Goal: Task Accomplishment & Management: Use online tool/utility

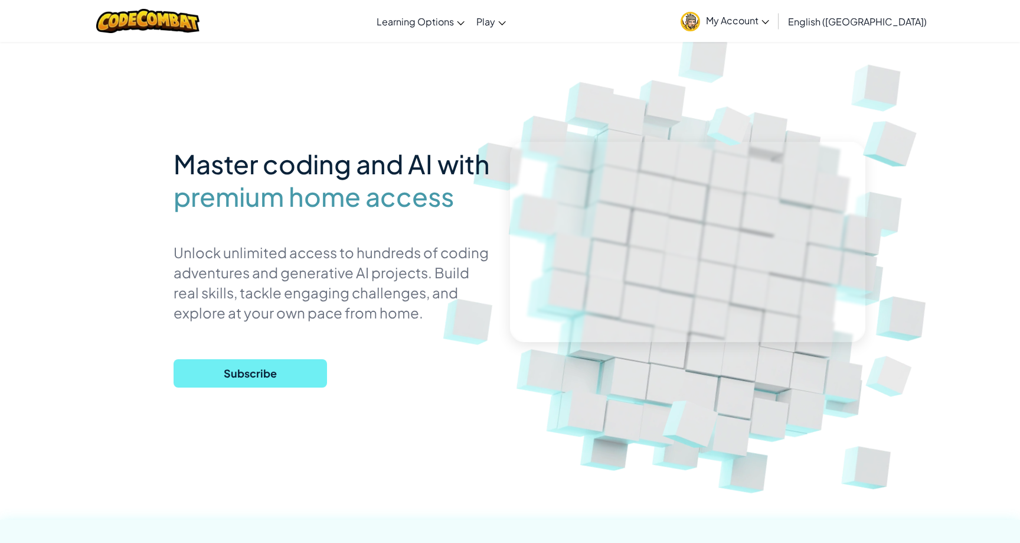
click at [257, 366] on span "Subscribe" at bounding box center [250, 373] width 153 height 28
click at [348, 246] on p "Unlock unlimited access to hundreds of coding adventures and generative AI proj…" at bounding box center [333, 282] width 319 height 80
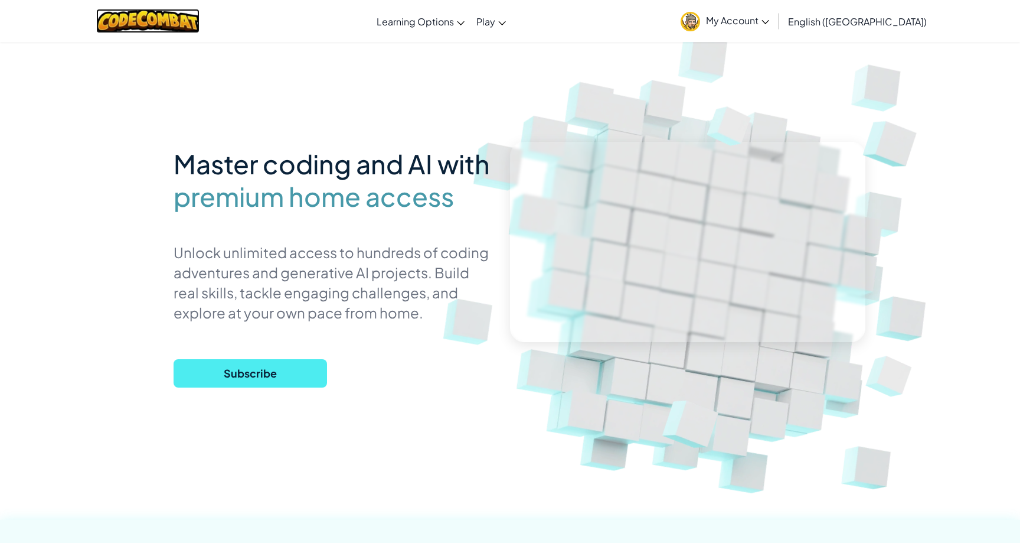
click at [200, 11] on img at bounding box center [147, 21] width 103 height 24
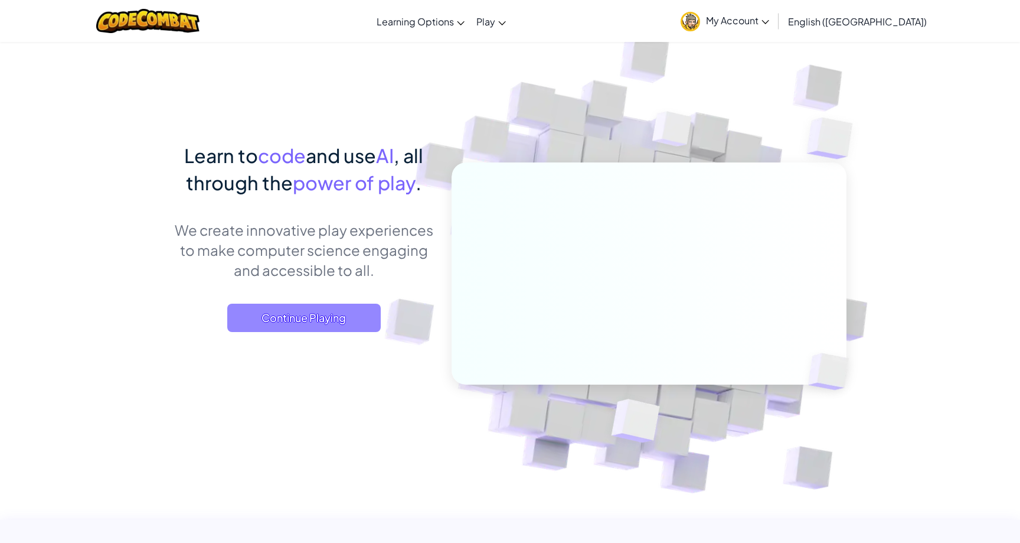
click at [319, 330] on span "Continue Playing" at bounding box center [303, 317] width 153 height 28
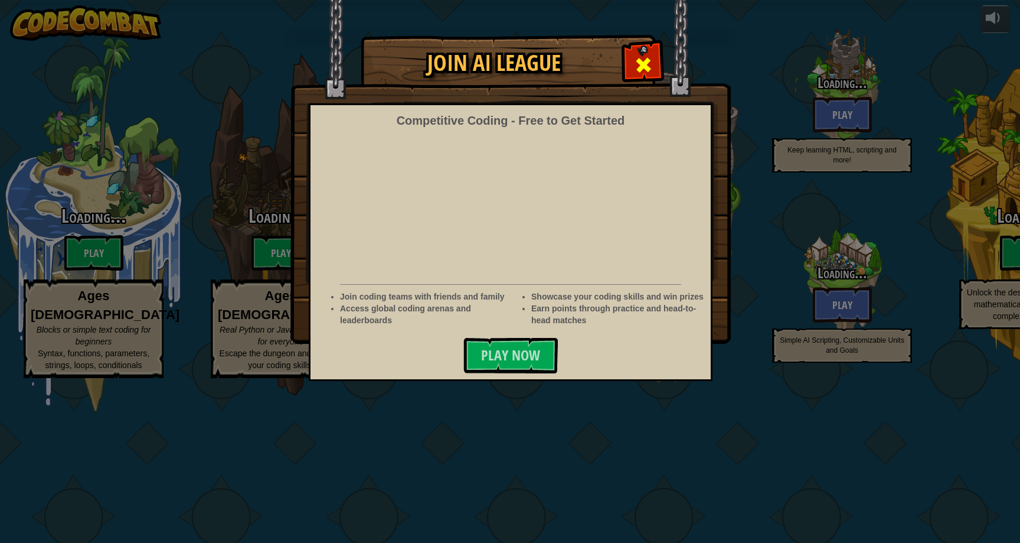
click at [639, 66] on span at bounding box center [643, 64] width 19 height 19
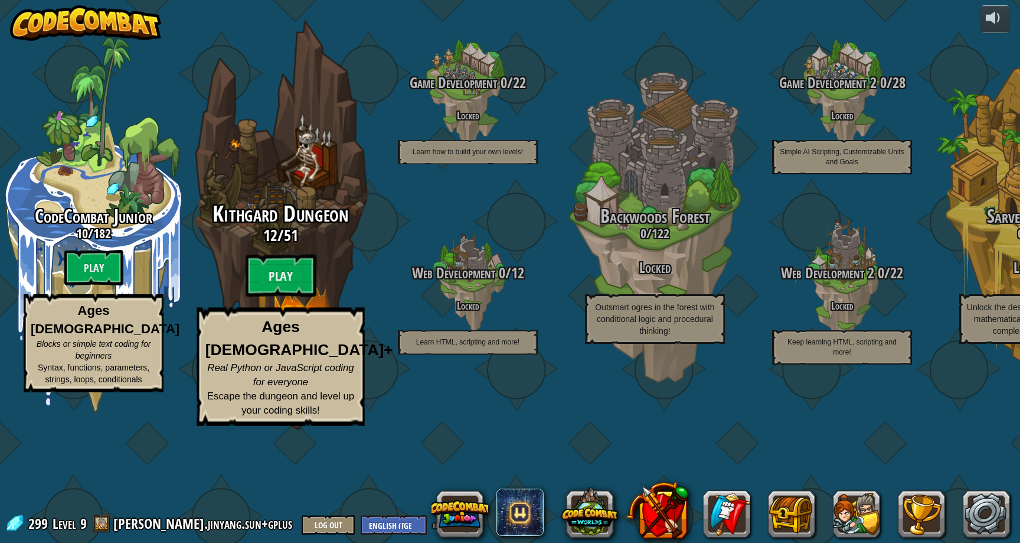
click at [281, 229] on span "Kithgard Dungeon" at bounding box center [281, 213] width 136 height 31
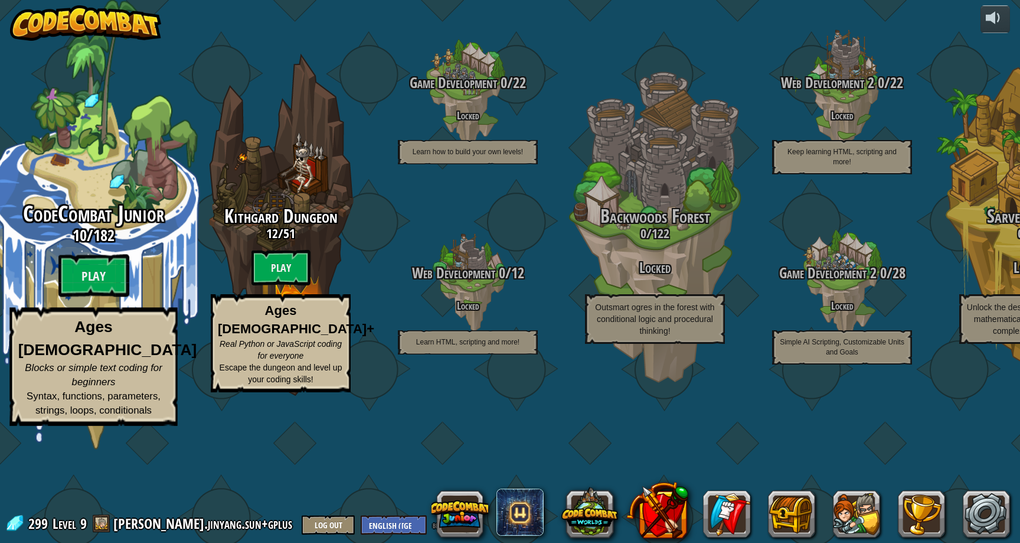
click at [58, 229] on span "CodeCombat Junior" at bounding box center [93, 213] width 141 height 31
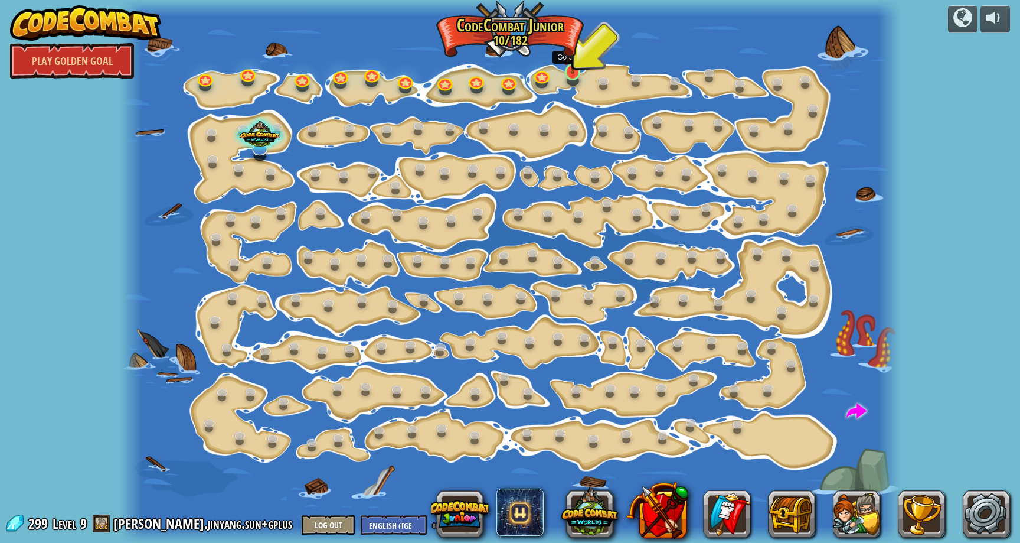
click at [568, 66] on img at bounding box center [573, 50] width 21 height 47
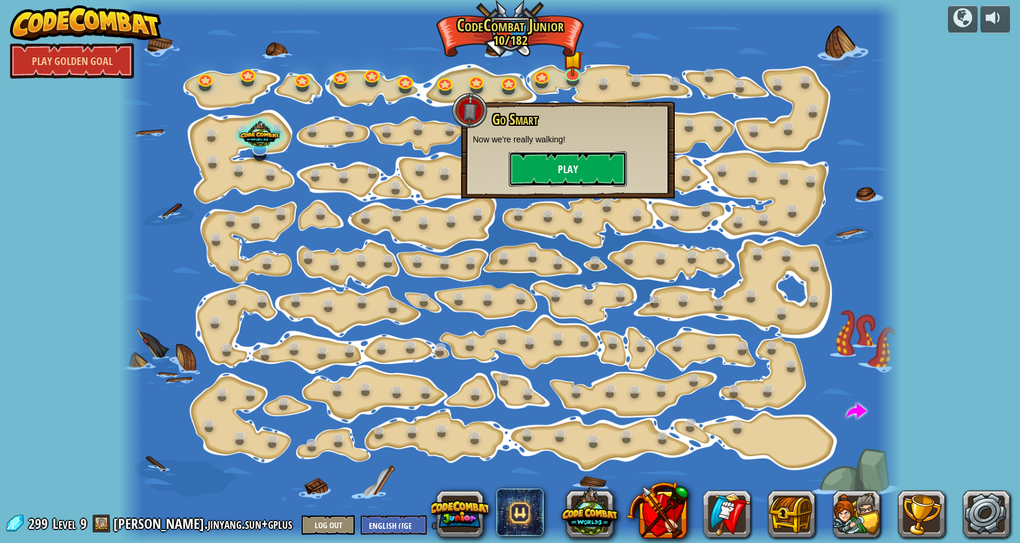
click at [557, 159] on button "Play" at bounding box center [568, 168] width 118 height 35
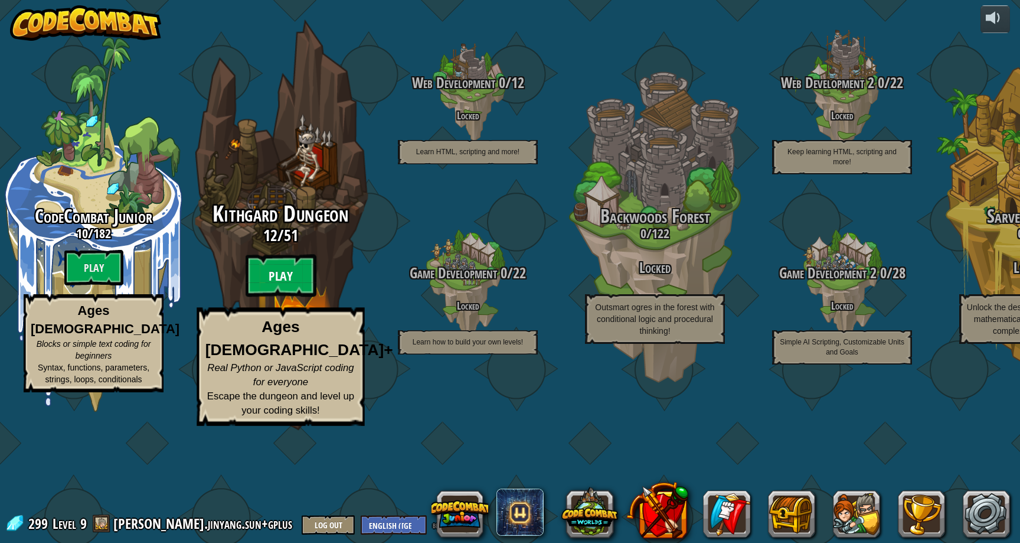
click at [301, 297] on btn "Play" at bounding box center [281, 275] width 71 height 43
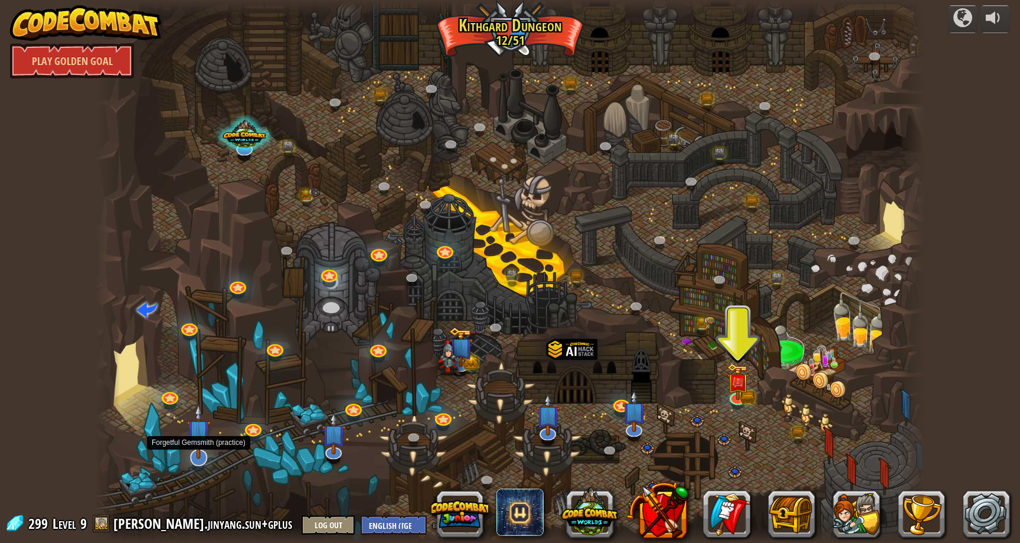
click at [207, 447] on img at bounding box center [199, 430] width 24 height 55
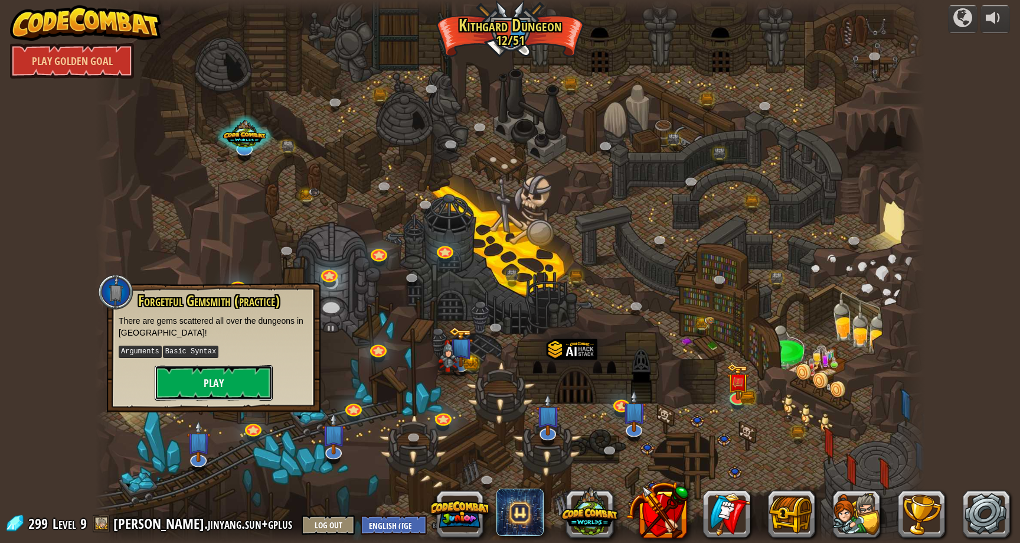
click at [247, 384] on button "Play" at bounding box center [214, 382] width 118 height 35
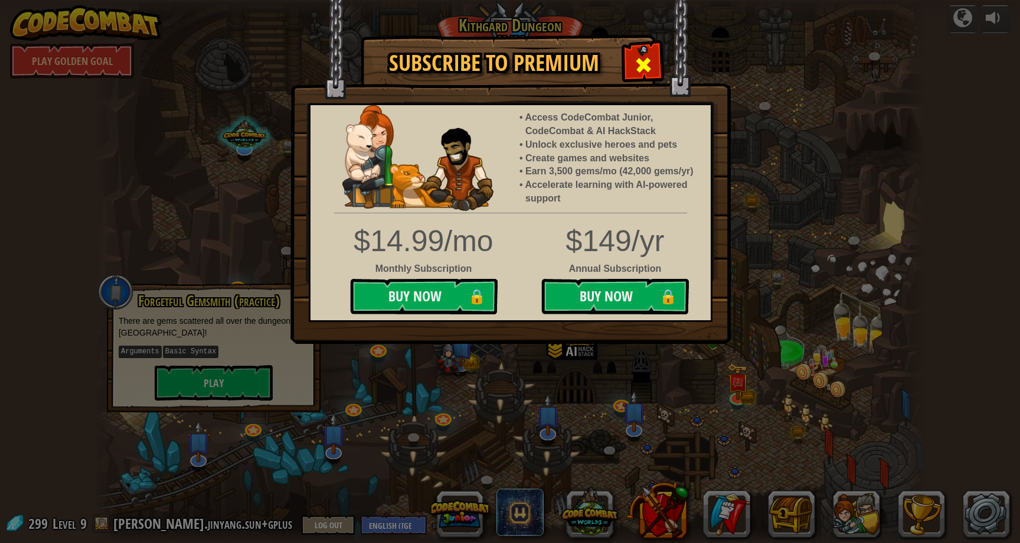
click at [656, 66] on div at bounding box center [643, 63] width 37 height 37
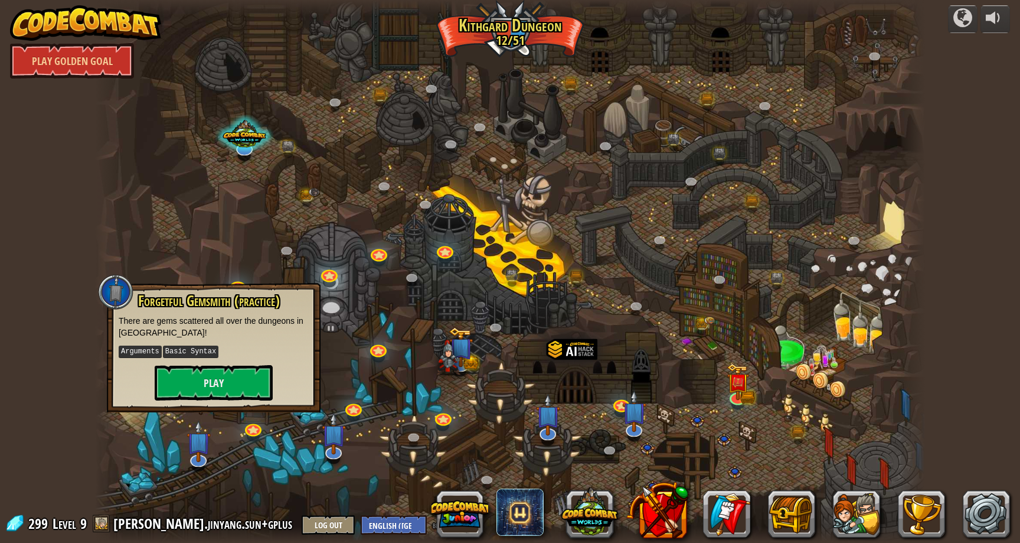
click at [356, 177] on div at bounding box center [510, 271] width 830 height 543
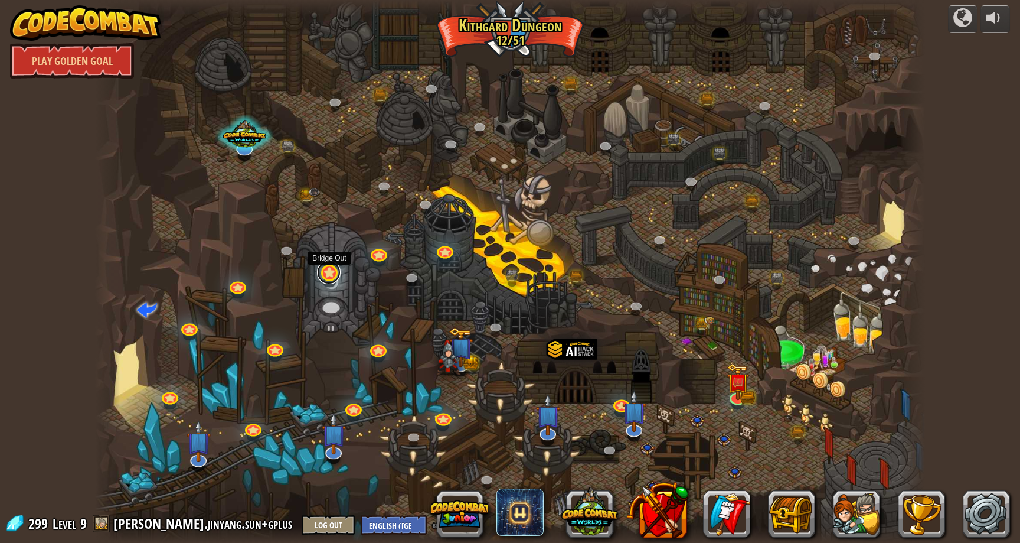
click at [329, 275] on link at bounding box center [329, 272] width 24 height 24
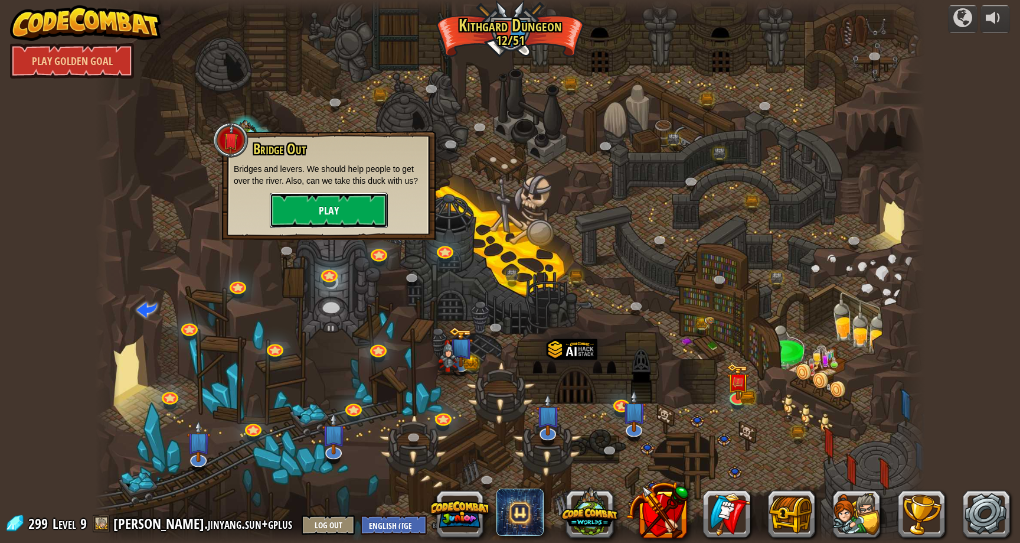
click at [348, 221] on button "Play" at bounding box center [329, 209] width 118 height 35
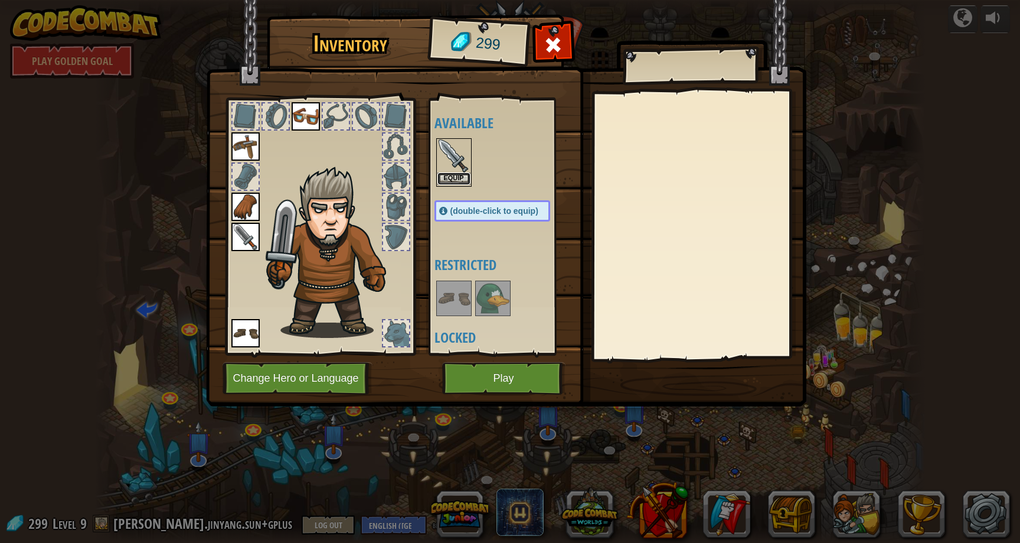
click at [450, 175] on button "Equip" at bounding box center [453, 178] width 33 height 12
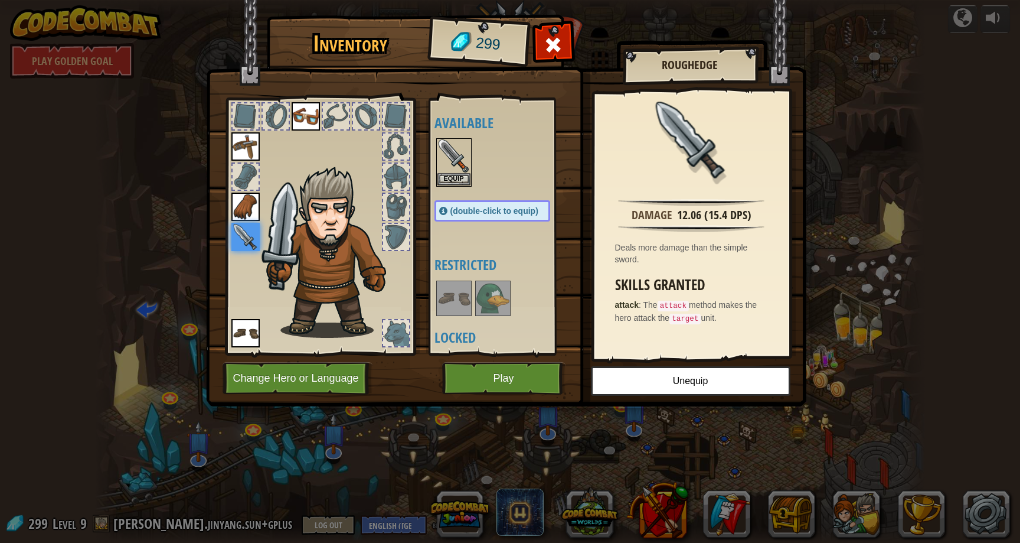
click at [516, 395] on img at bounding box center [506, 192] width 600 height 429
click at [518, 394] on img at bounding box center [506, 192] width 600 height 429
click at [518, 382] on button "Play" at bounding box center [503, 378] width 123 height 32
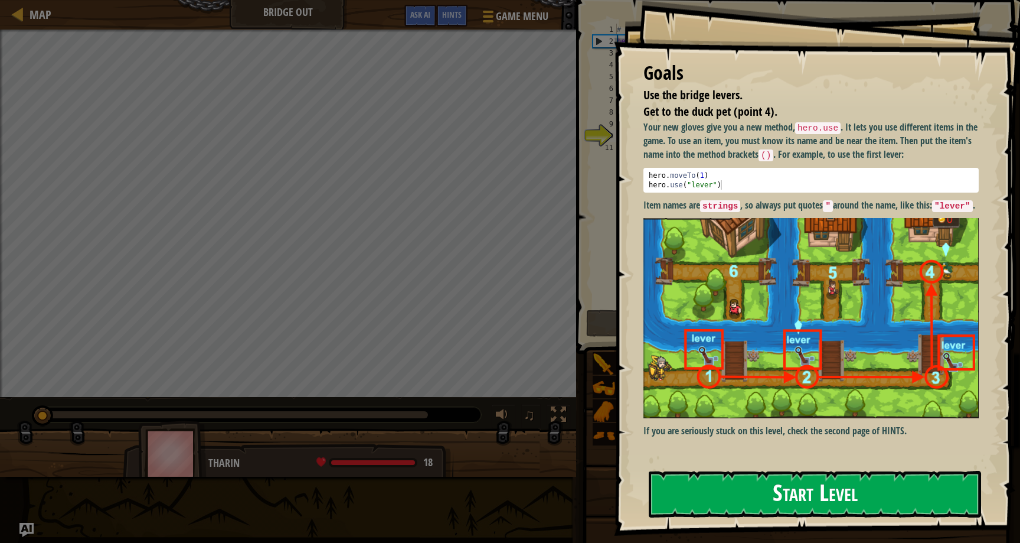
click at [773, 505] on button "Start Level" at bounding box center [815, 493] width 332 height 47
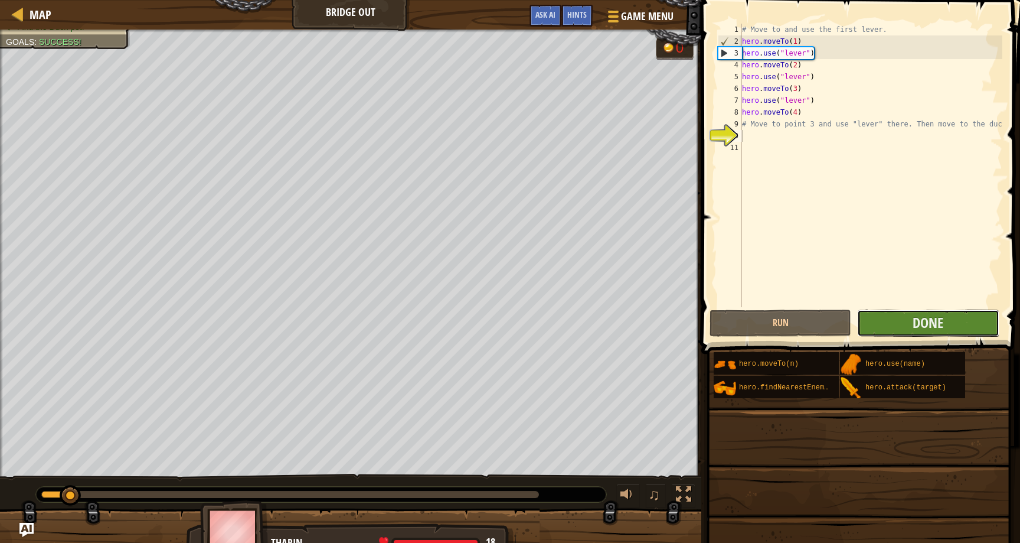
click at [906, 315] on button "Done" at bounding box center [928, 322] width 142 height 27
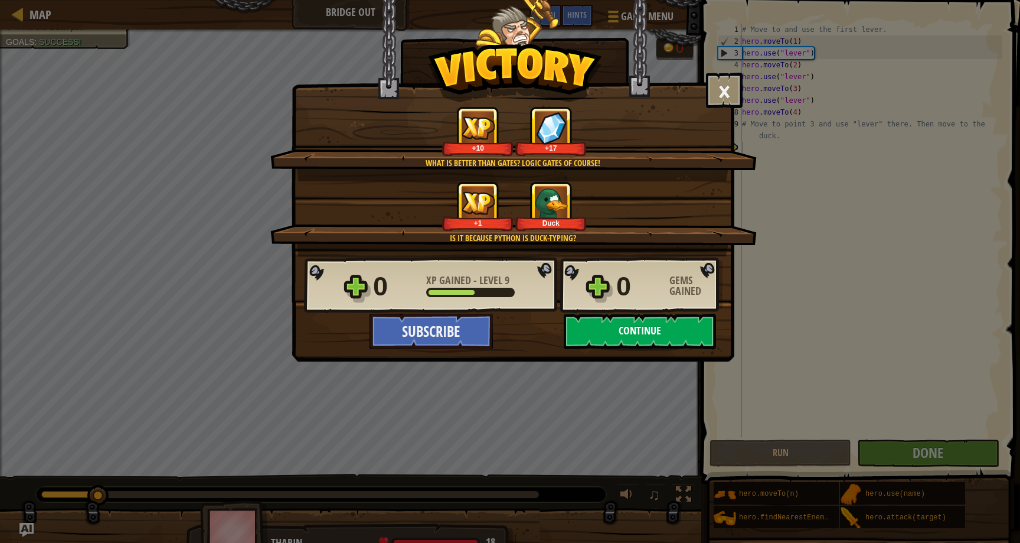
click at [617, 331] on button "Continue" at bounding box center [640, 330] width 152 height 35
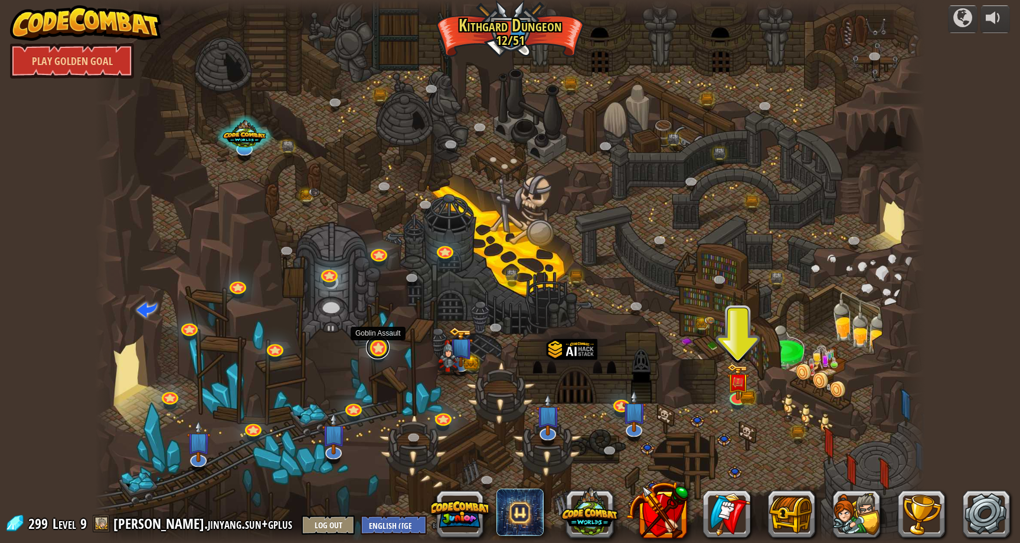
click at [376, 343] on link at bounding box center [378, 347] width 24 height 24
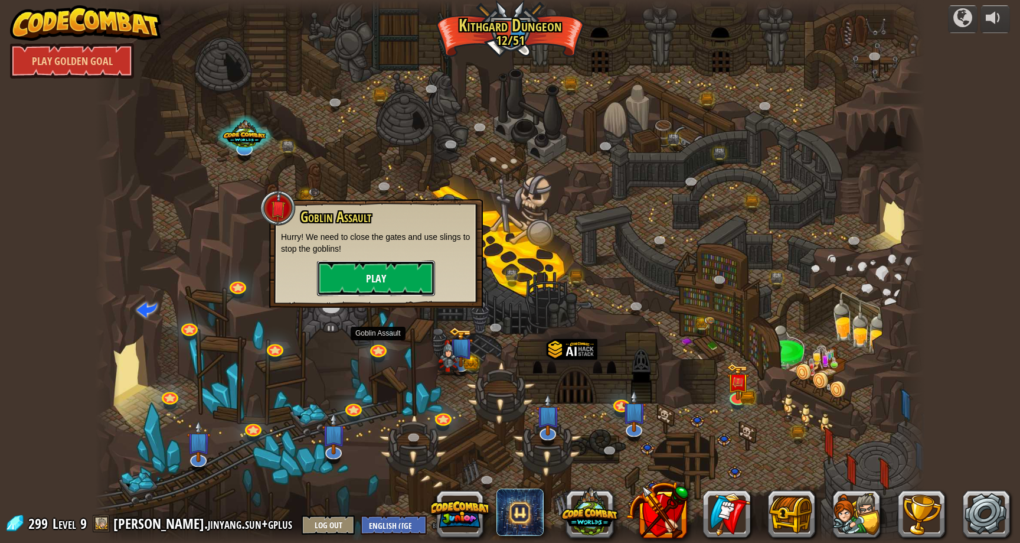
click at [403, 276] on button "Play" at bounding box center [376, 277] width 118 height 35
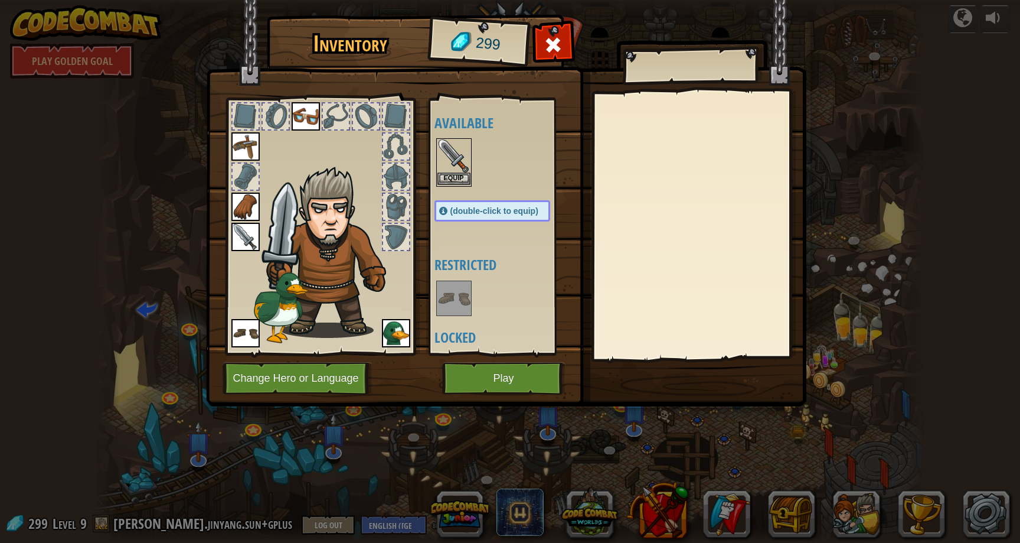
click at [445, 163] on img at bounding box center [453, 155] width 33 height 33
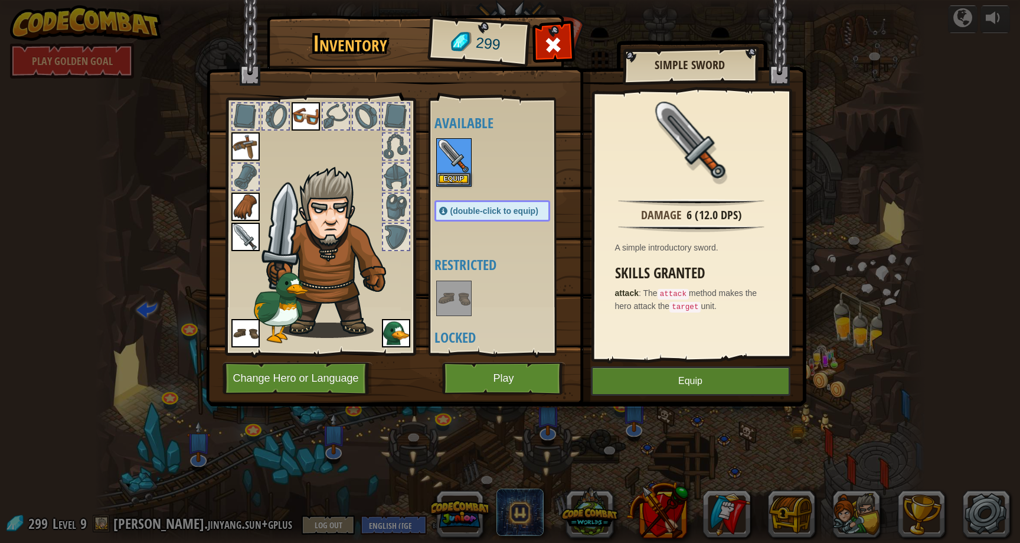
click at [227, 228] on div at bounding box center [320, 223] width 195 height 266
click at [245, 235] on img at bounding box center [245, 237] width 28 height 28
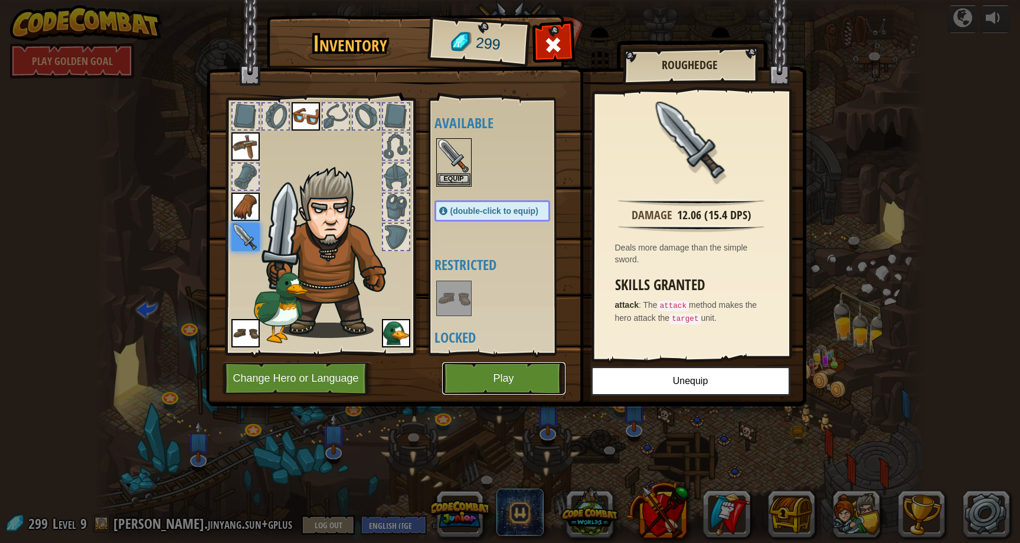
click at [500, 383] on button "Play" at bounding box center [503, 378] width 123 height 32
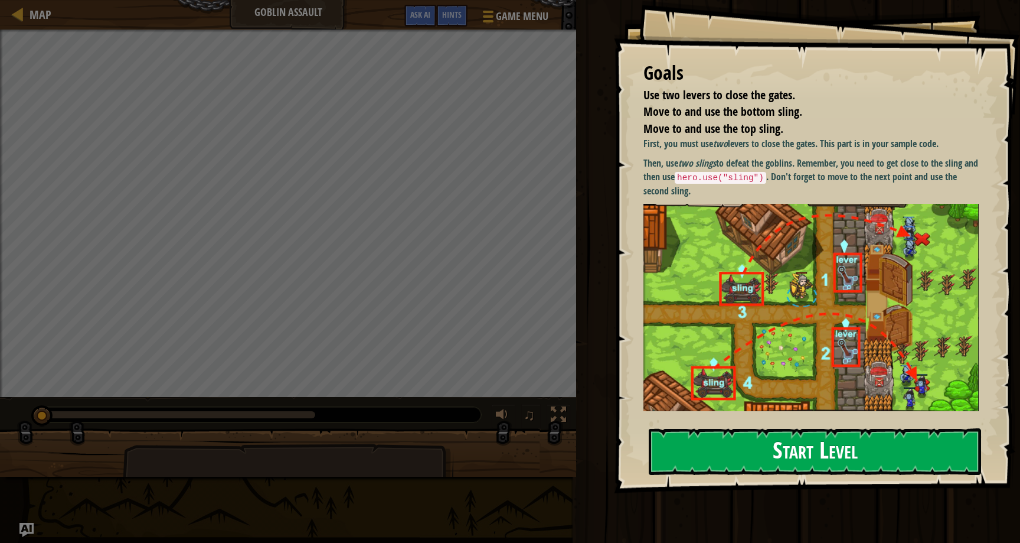
click at [741, 460] on button "Start Level" at bounding box center [815, 451] width 332 height 47
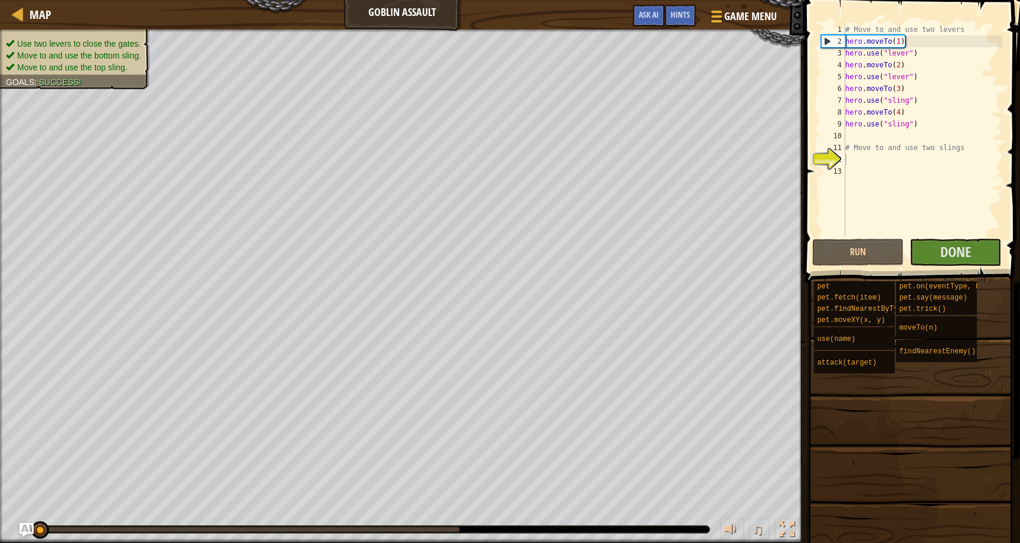
click at [909, 255] on div "Run Submit Done" at bounding box center [909, 251] width 195 height 27
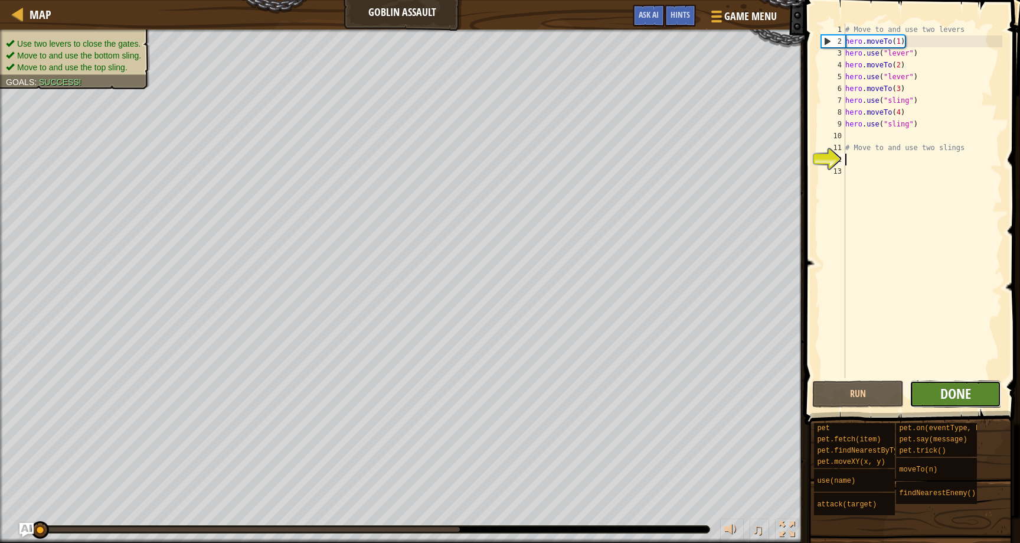
click at [944, 391] on span "Done" at bounding box center [955, 393] width 31 height 19
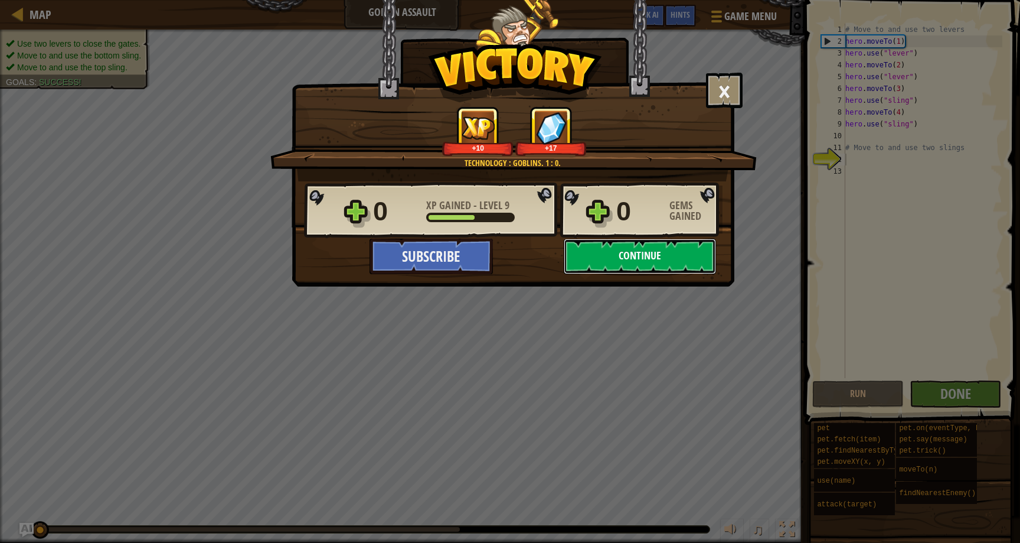
click at [687, 254] on button "Continue" at bounding box center [640, 255] width 152 height 35
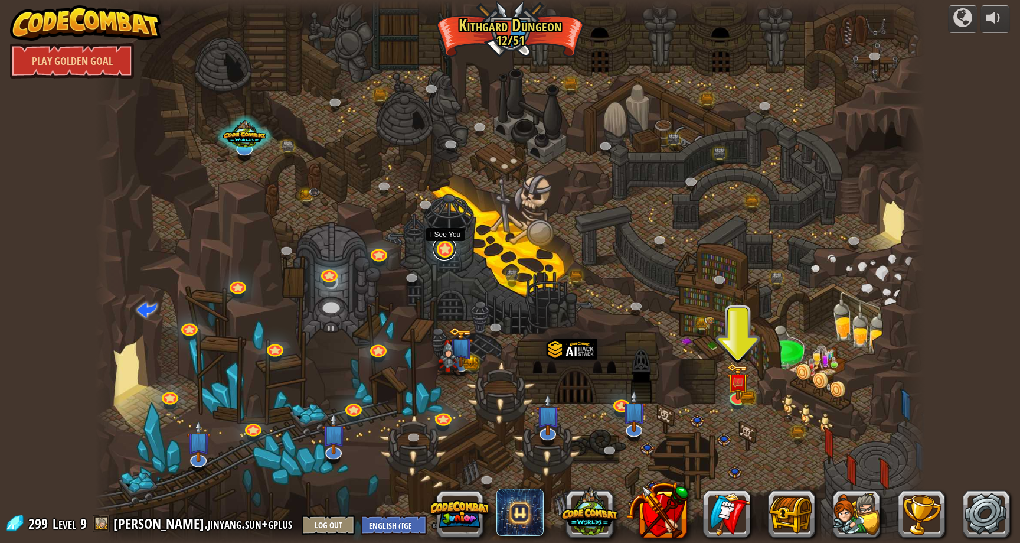
click at [447, 249] on link at bounding box center [445, 249] width 24 height 24
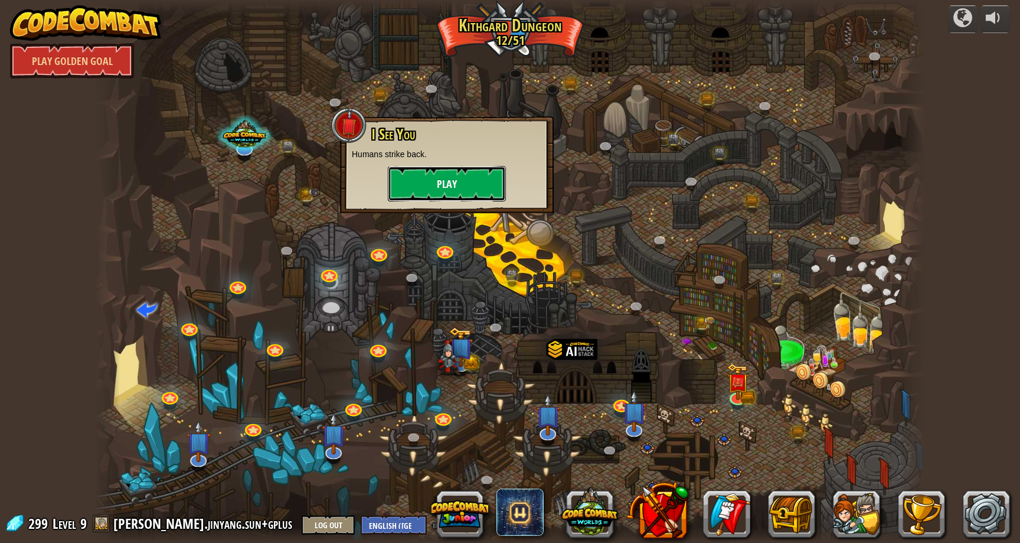
click at [463, 192] on button "Play" at bounding box center [447, 183] width 118 height 35
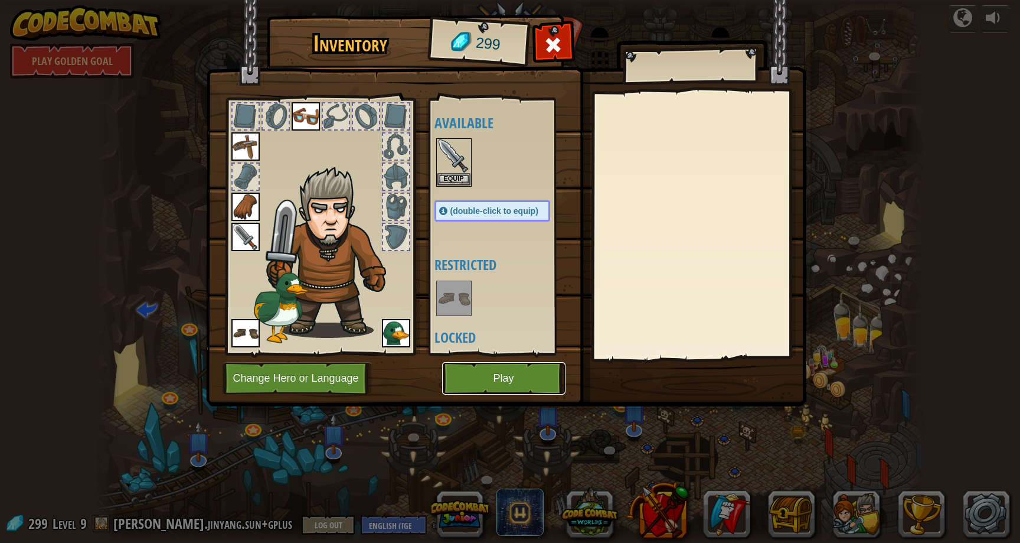
click at [541, 380] on button "Play" at bounding box center [503, 378] width 123 height 32
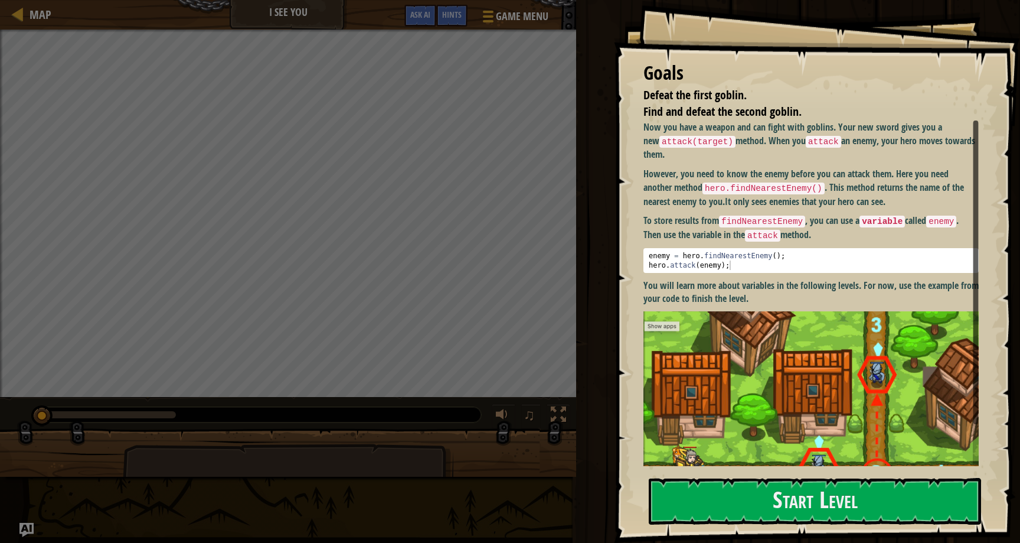
click at [753, 526] on div "Goals Defeat the first goblin. Find and defeat the second goblin. Now you have …" at bounding box center [817, 271] width 406 height 543
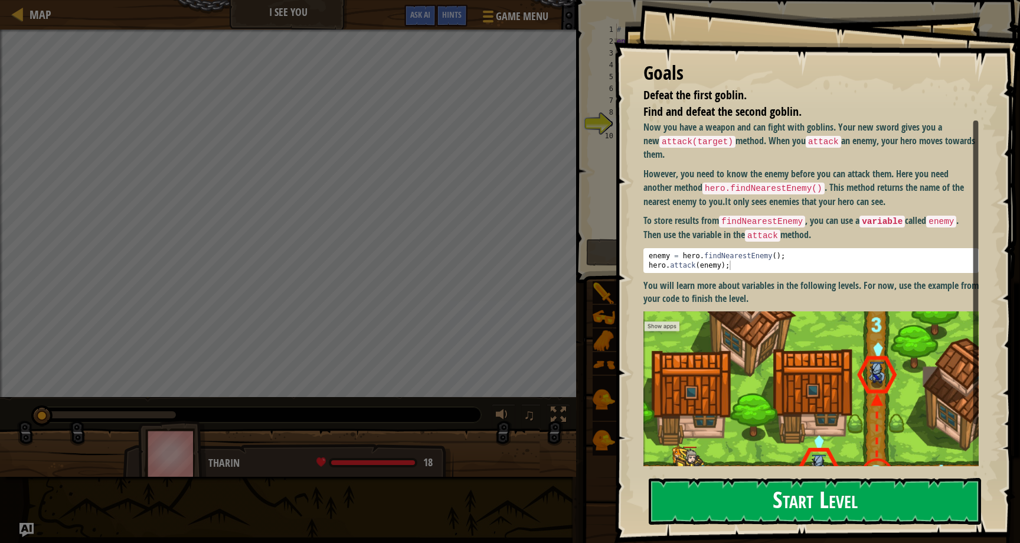
click at [744, 510] on button "Start Level" at bounding box center [815, 501] width 332 height 47
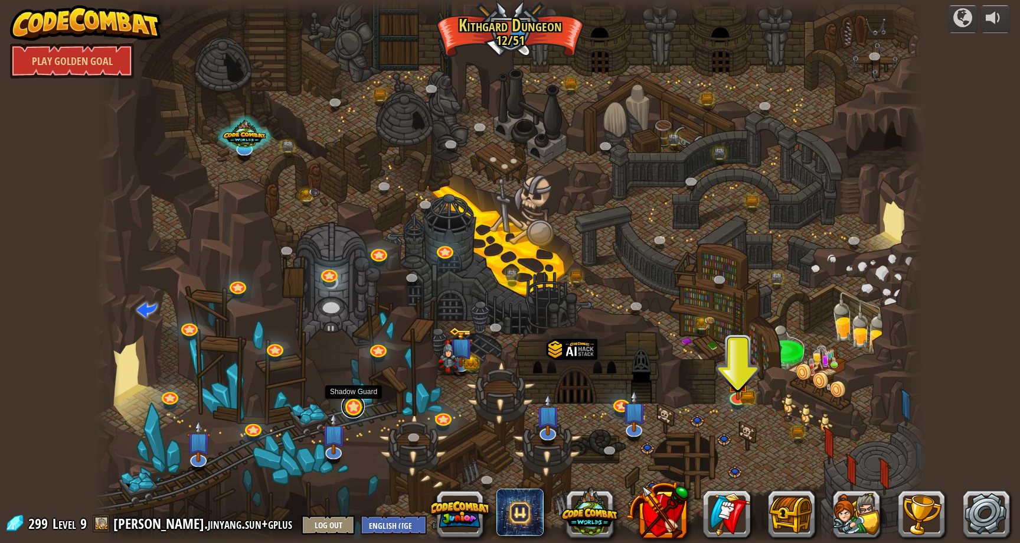
click at [356, 404] on link at bounding box center [353, 406] width 24 height 24
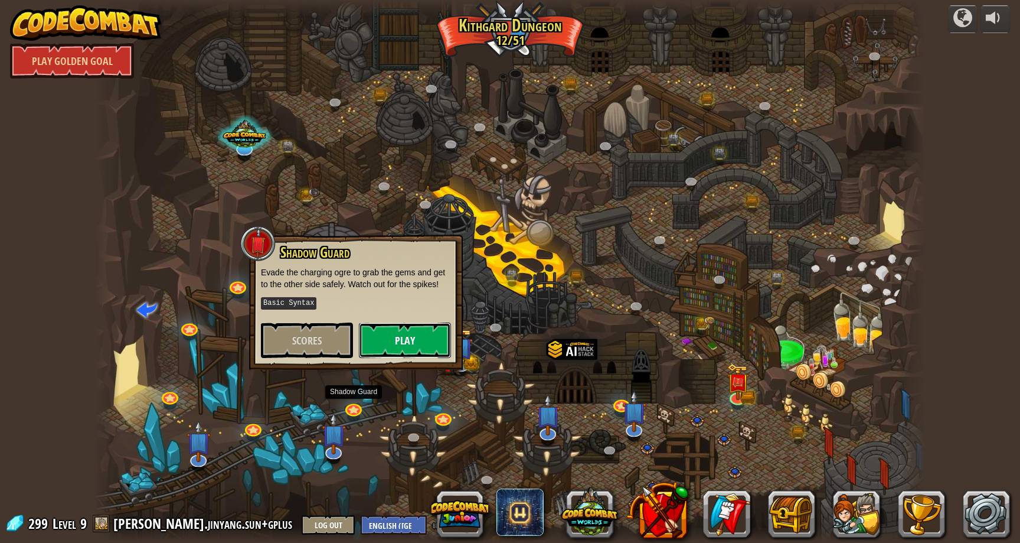
click at [404, 328] on button "Play" at bounding box center [405, 339] width 92 height 35
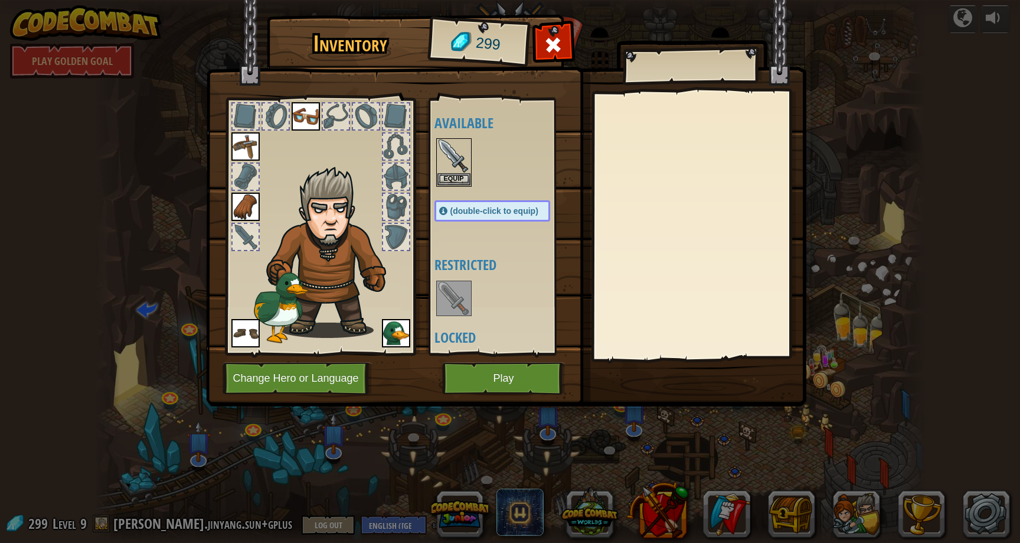
click at [466, 190] on div "Available Equip Equip Equip Equip Equip Equip (double-click to equip) Restricte…" at bounding box center [503, 226] width 139 height 246
click at [462, 182] on button "Equip" at bounding box center [453, 178] width 33 height 12
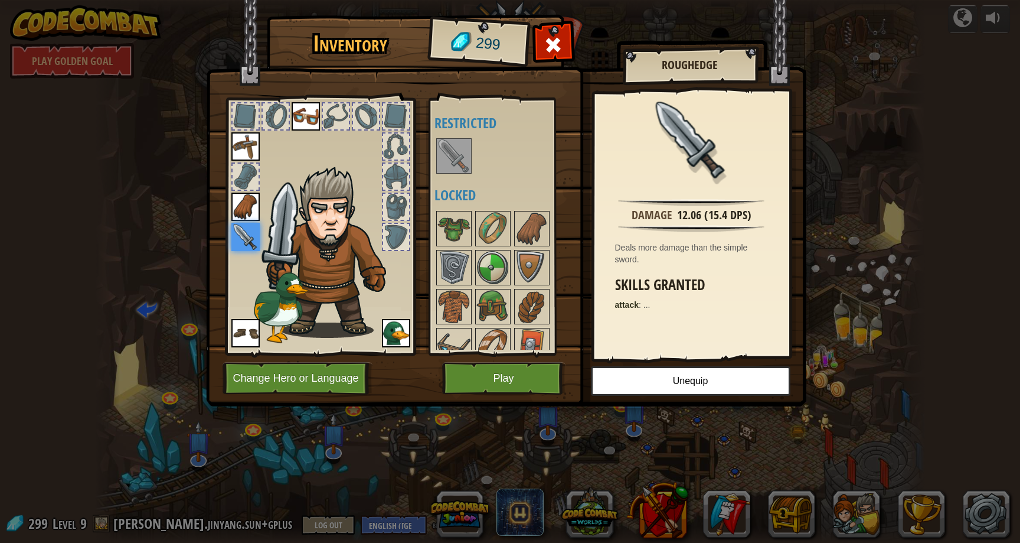
click at [463, 398] on img at bounding box center [506, 192] width 600 height 429
click at [524, 380] on button "Play" at bounding box center [503, 378] width 123 height 32
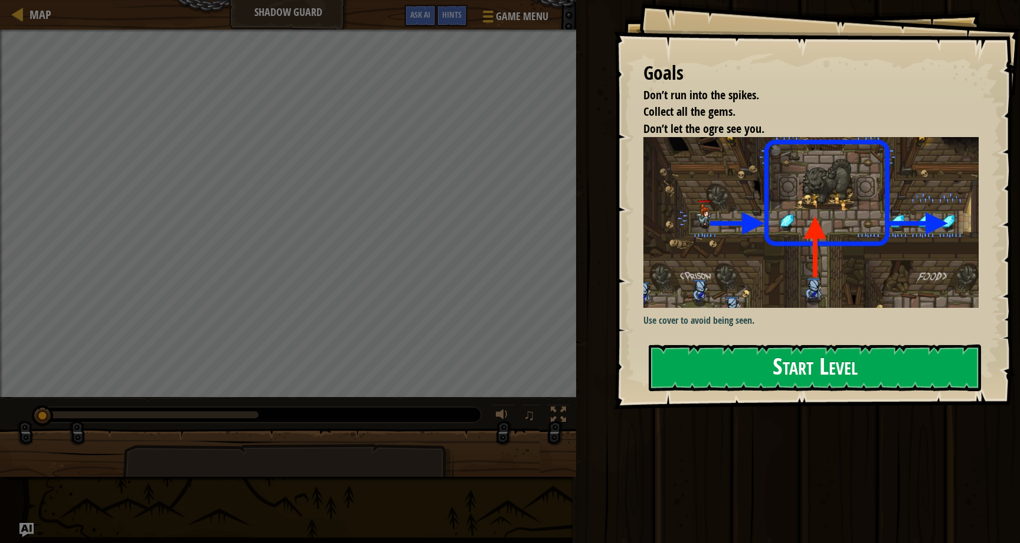
click at [731, 380] on button "Start Level" at bounding box center [815, 367] width 332 height 47
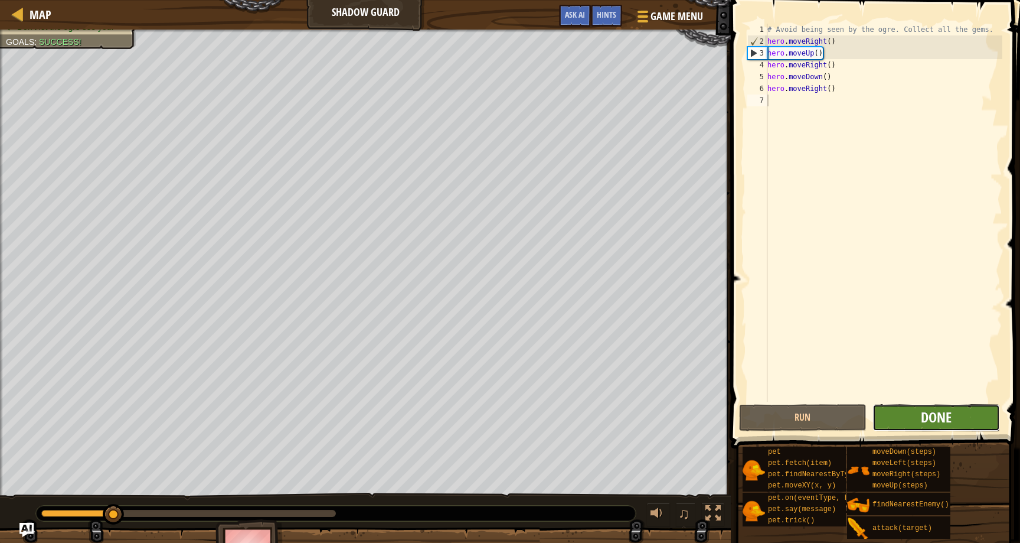
click at [932, 419] on span "Done" at bounding box center [936, 416] width 31 height 19
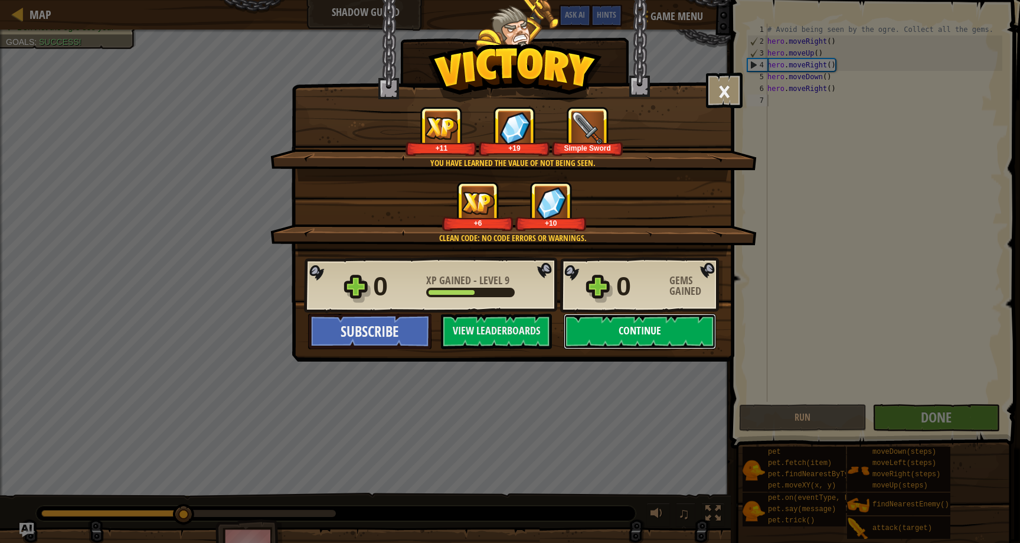
click at [619, 329] on button "Continue" at bounding box center [640, 330] width 152 height 35
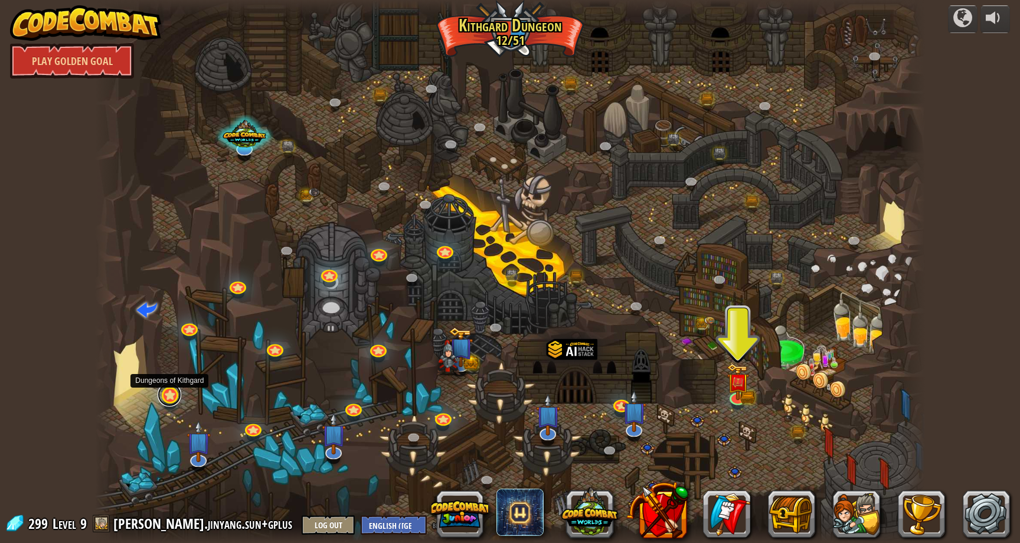
click at [169, 396] on link at bounding box center [170, 395] width 24 height 24
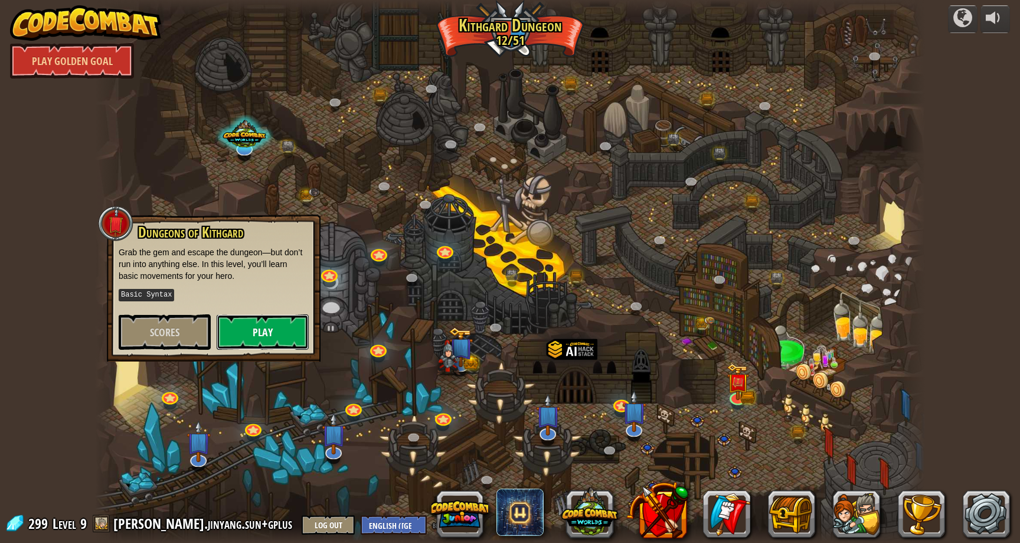
click at [247, 328] on button "Play" at bounding box center [263, 331] width 92 height 35
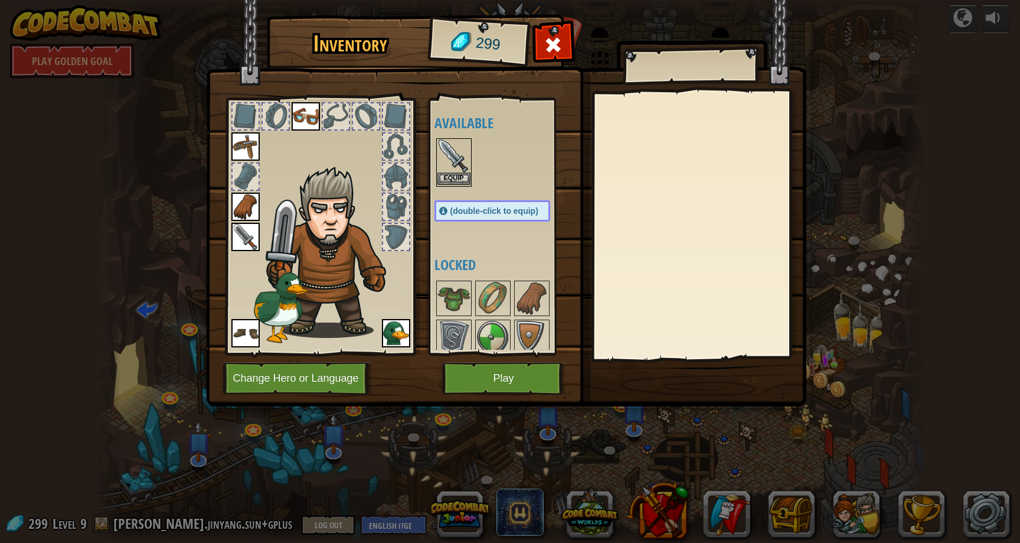
click at [461, 164] on img at bounding box center [453, 155] width 33 height 33
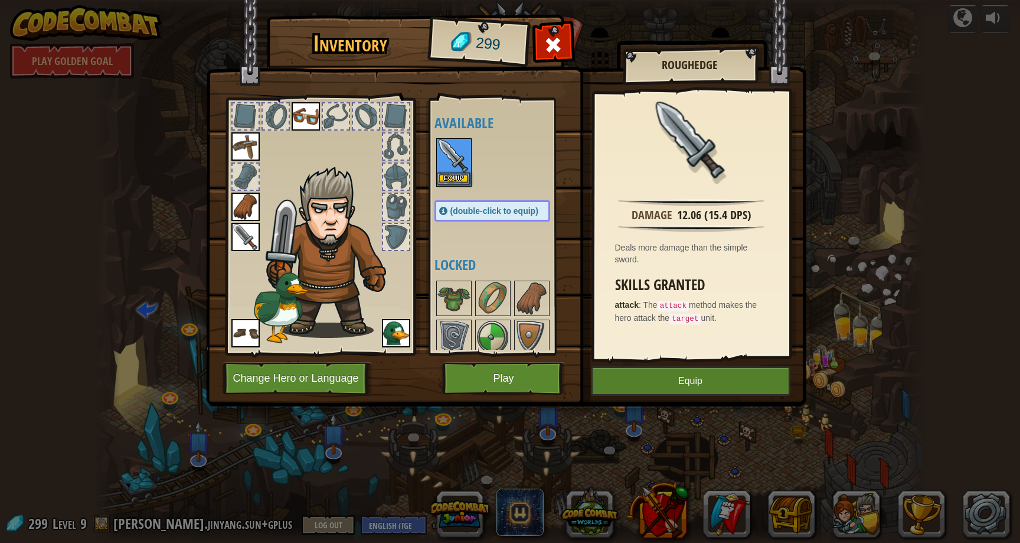
click at [460, 171] on img at bounding box center [453, 155] width 33 height 33
click at [628, 390] on button "Equip" at bounding box center [691, 381] width 200 height 30
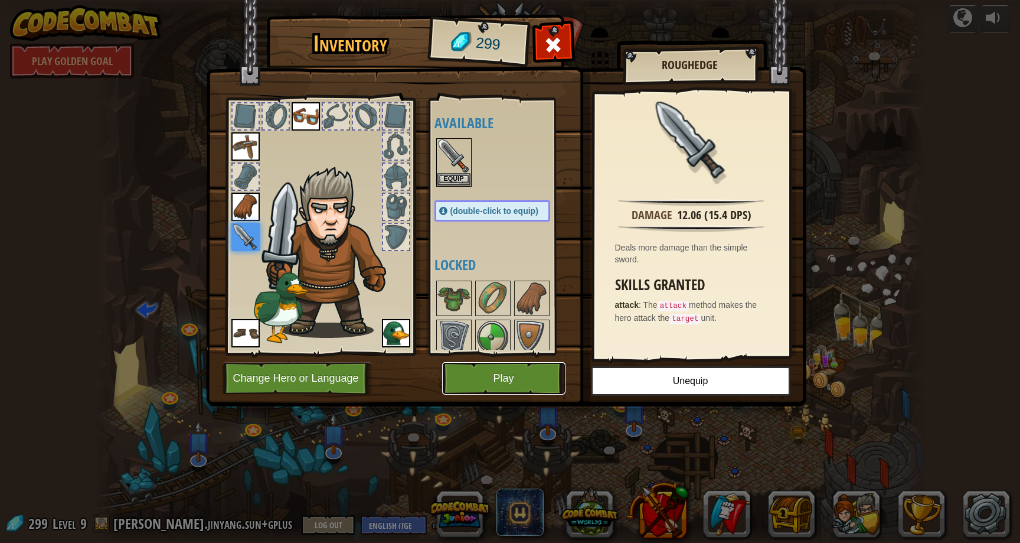
click at [526, 383] on button "Play" at bounding box center [503, 378] width 123 height 32
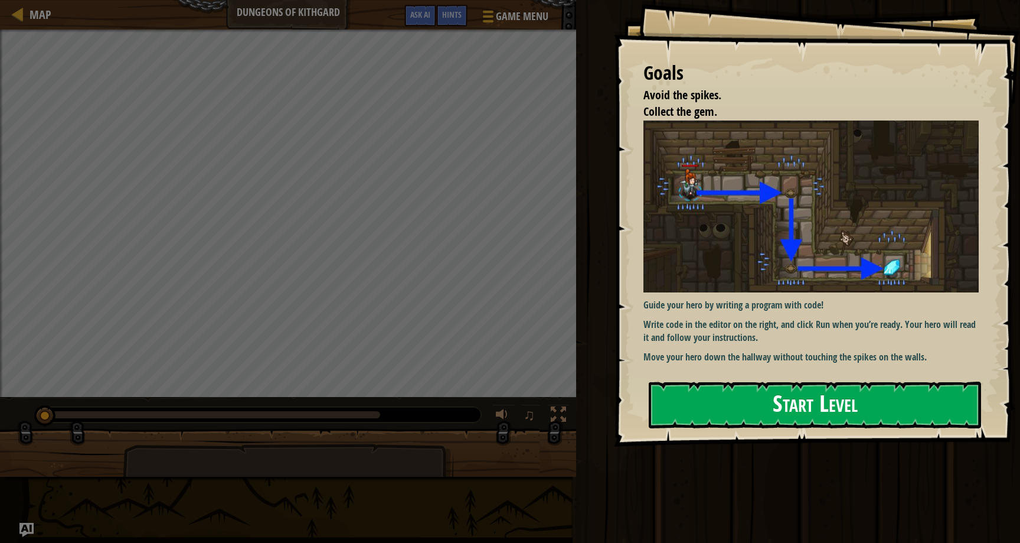
click at [707, 392] on button "Start Level" at bounding box center [815, 404] width 332 height 47
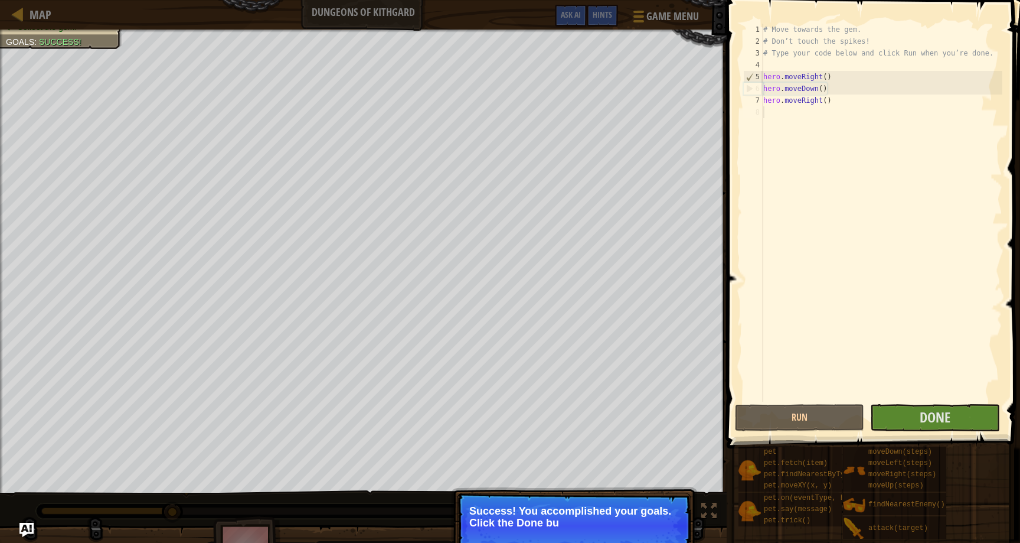
click at [926, 257] on div "# Move towards the gem. # Don’t touch the spikes! # Type your code below and cl…" at bounding box center [881, 224] width 241 height 401
click at [923, 412] on span "Done" at bounding box center [935, 416] width 31 height 19
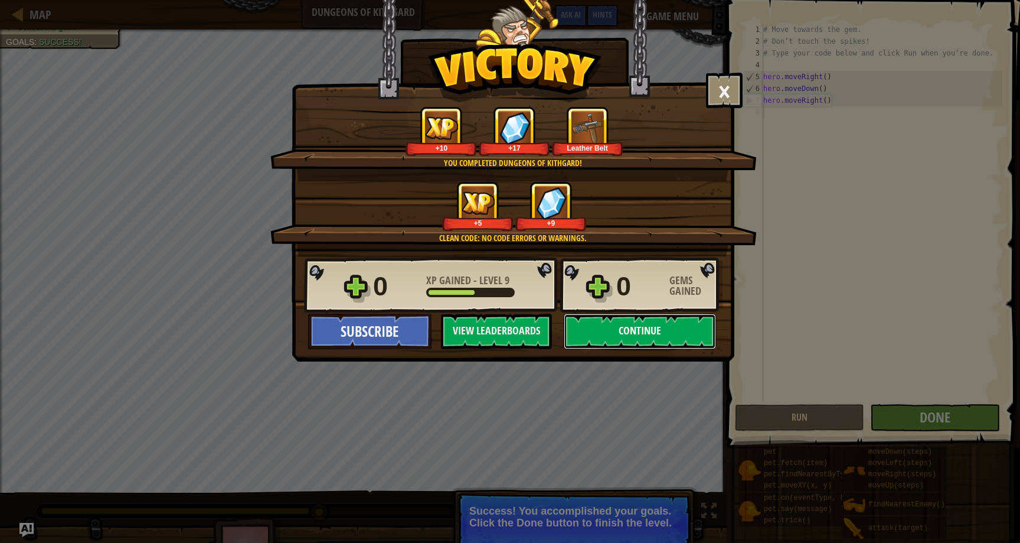
click at [659, 338] on button "Continue" at bounding box center [640, 330] width 152 height 35
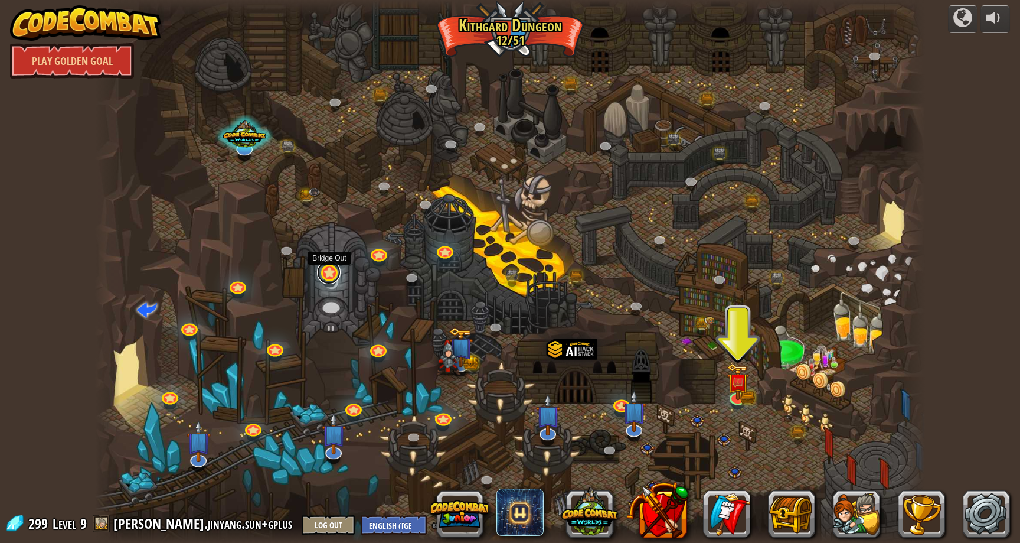
click at [332, 270] on link at bounding box center [329, 272] width 24 height 24
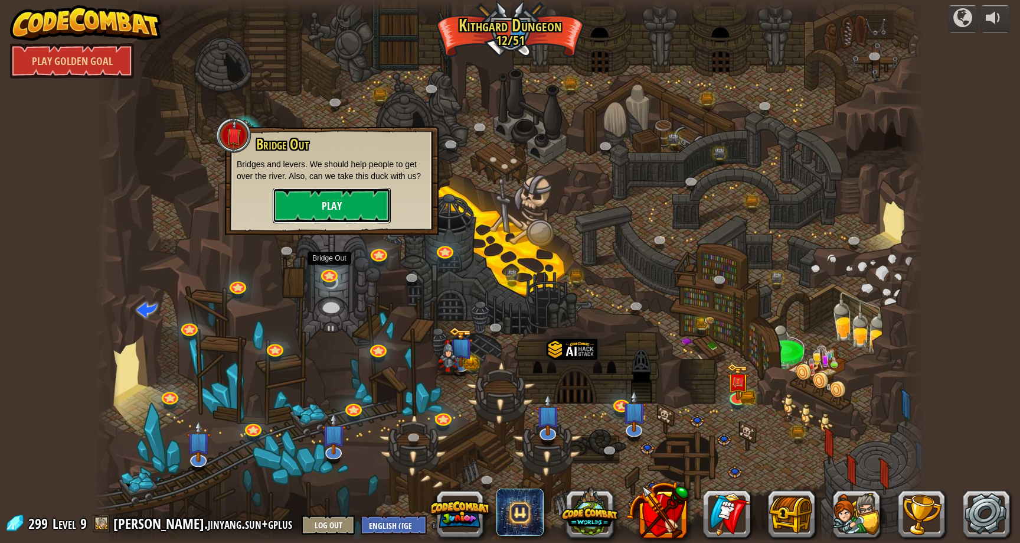
click at [386, 211] on button "Play" at bounding box center [332, 205] width 118 height 35
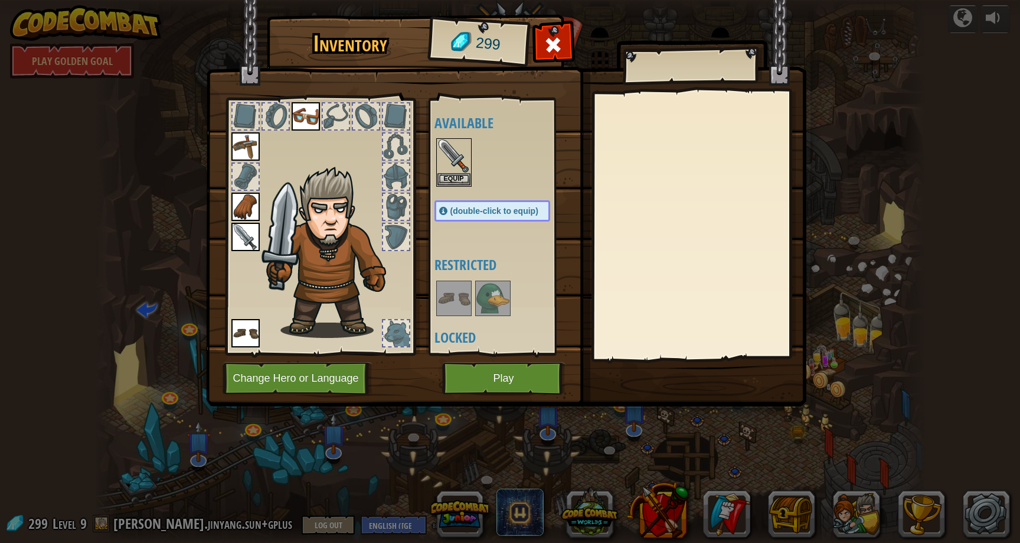
click at [571, 30] on img at bounding box center [506, 192] width 600 height 429
click at [554, 34] on div at bounding box center [553, 48] width 37 height 37
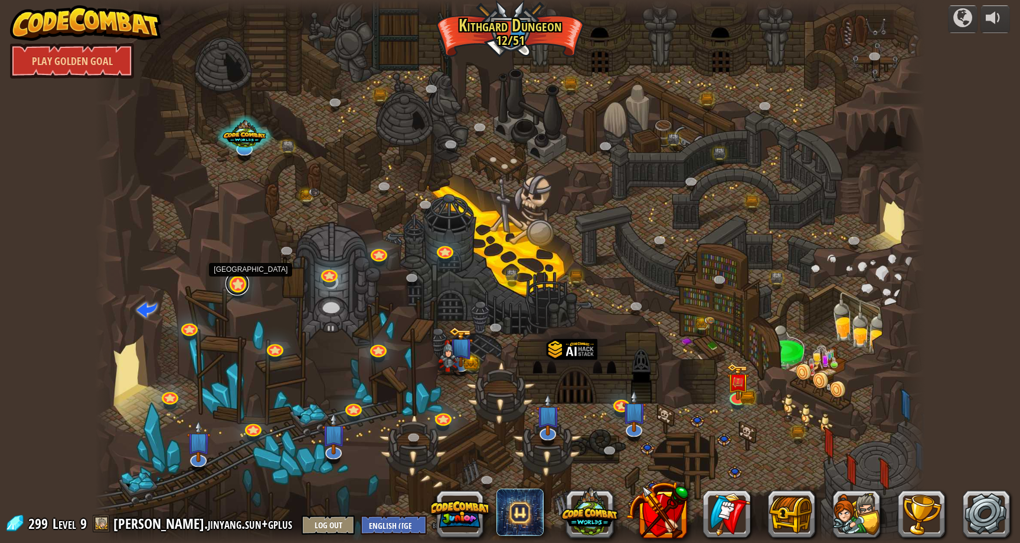
click at [238, 282] on link at bounding box center [238, 284] width 24 height 24
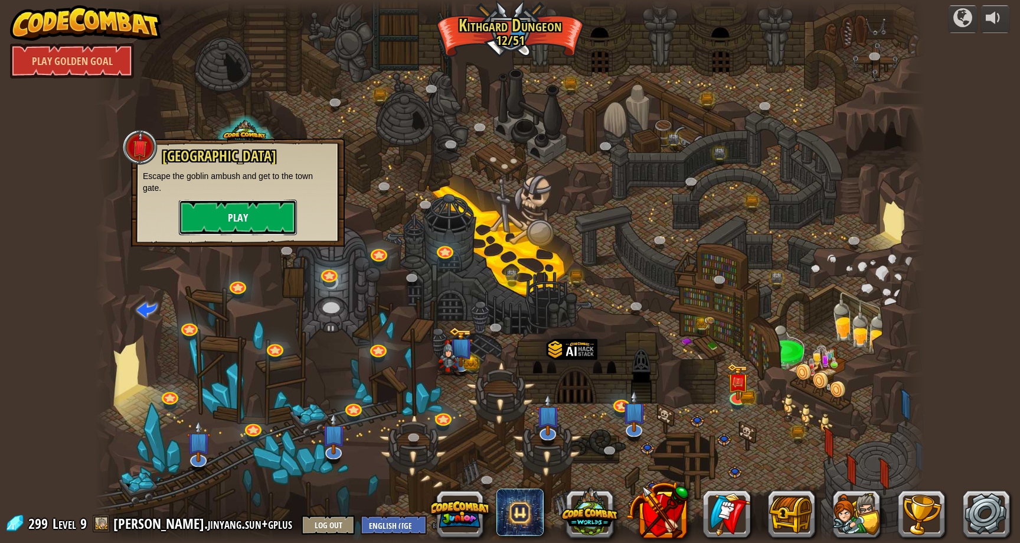
click at [265, 204] on button "Play" at bounding box center [238, 217] width 118 height 35
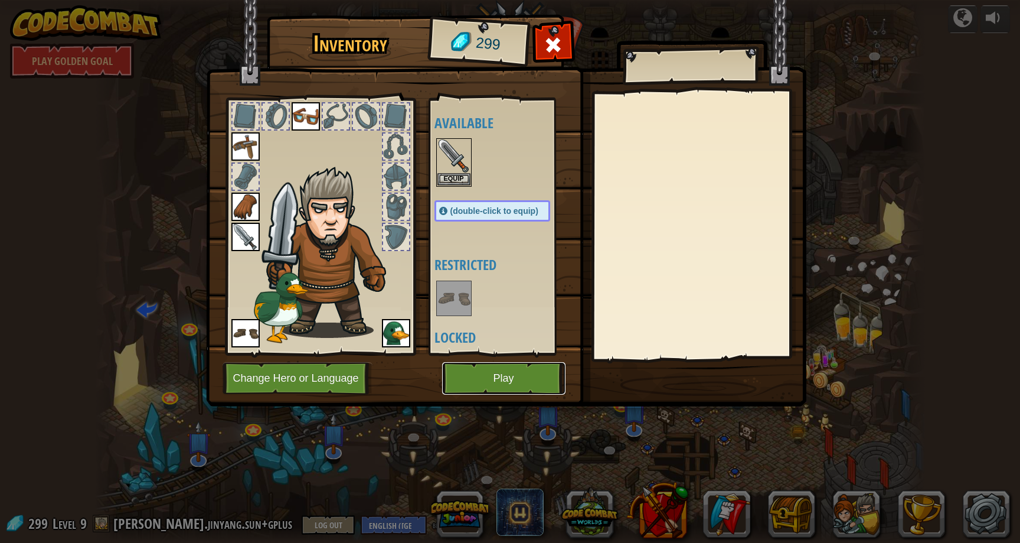
click at [498, 378] on button "Play" at bounding box center [503, 378] width 123 height 32
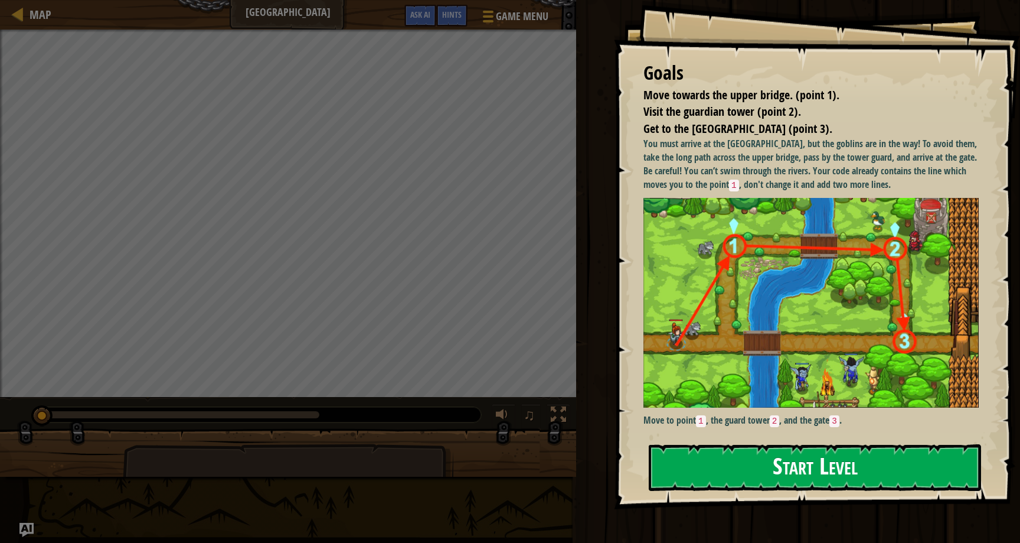
click at [776, 482] on button "Start Level" at bounding box center [815, 467] width 332 height 47
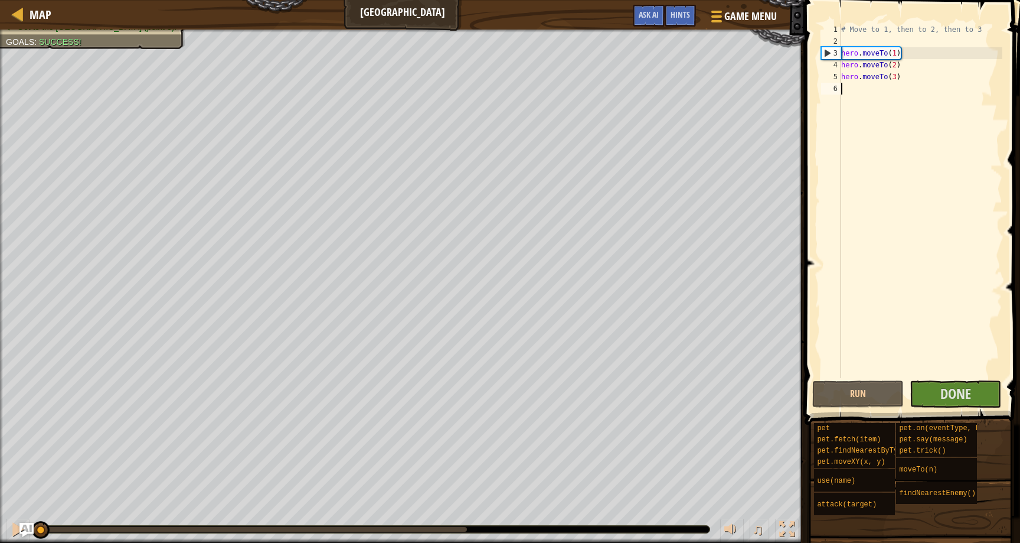
click at [932, 248] on div "# Move to 1, then to 2, then to 3 hero . moveTo ( 1 ) hero . moveTo ( 2 ) hero …" at bounding box center [921, 213] width 164 height 378
click at [952, 393] on span "Done" at bounding box center [955, 393] width 31 height 19
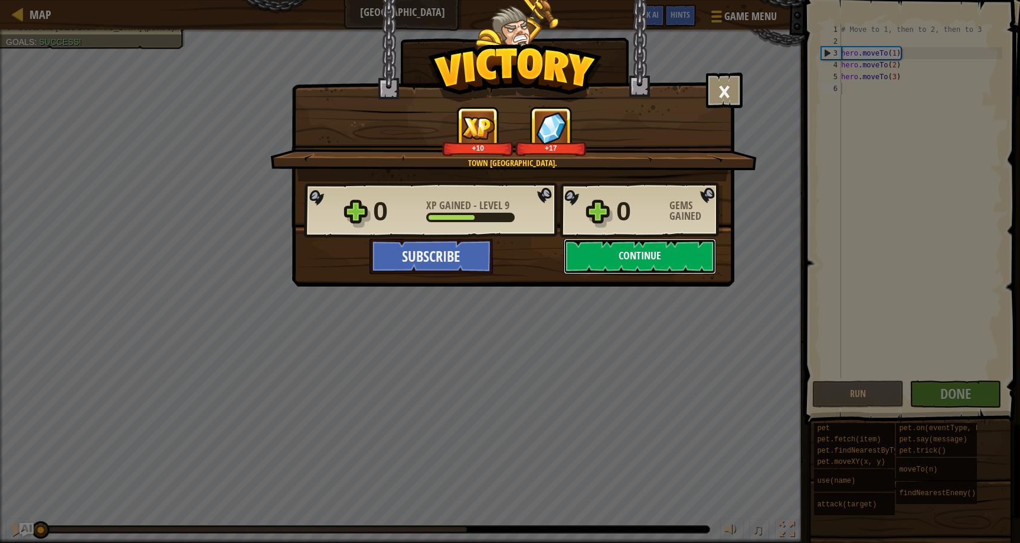
click at [656, 250] on button "Continue" at bounding box center [640, 255] width 152 height 35
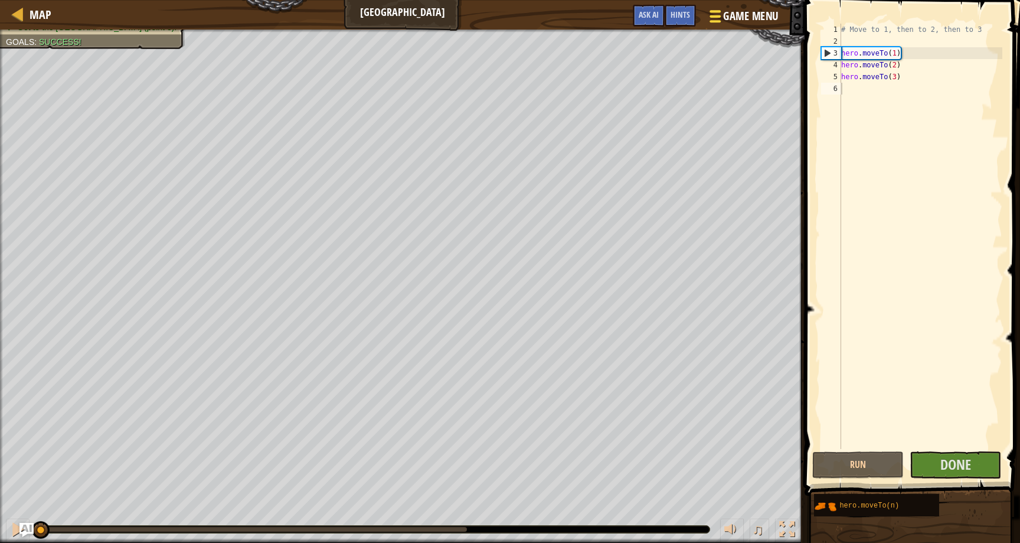
click at [762, 15] on span "Game Menu" at bounding box center [751, 16] width 55 height 16
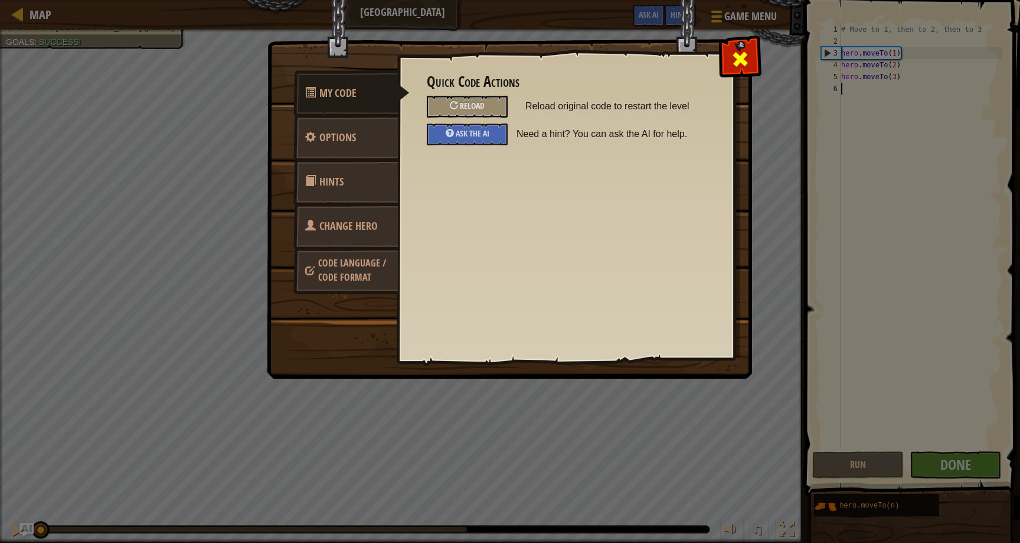
click at [743, 58] on span at bounding box center [740, 59] width 19 height 19
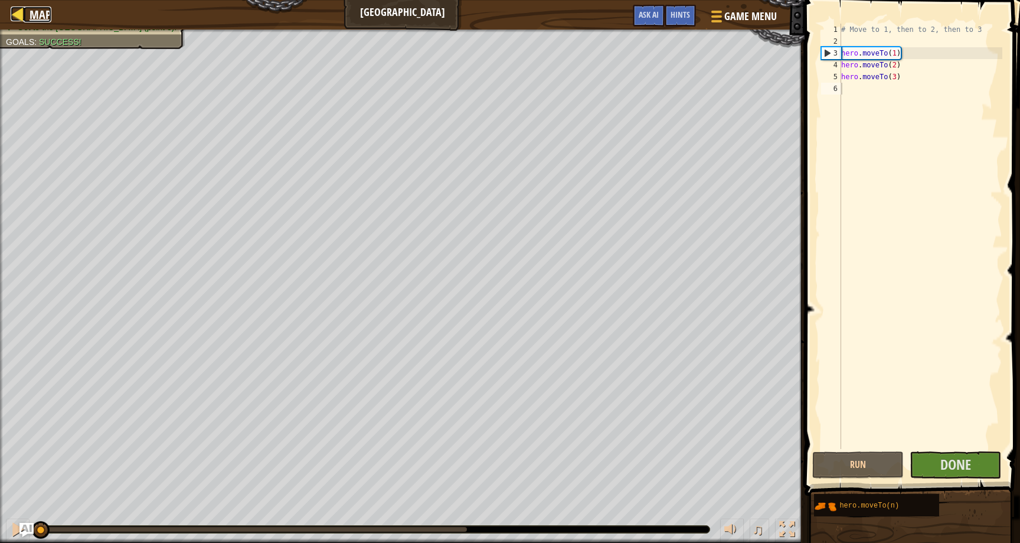
click at [24, 7] on div at bounding box center [18, 13] width 15 height 15
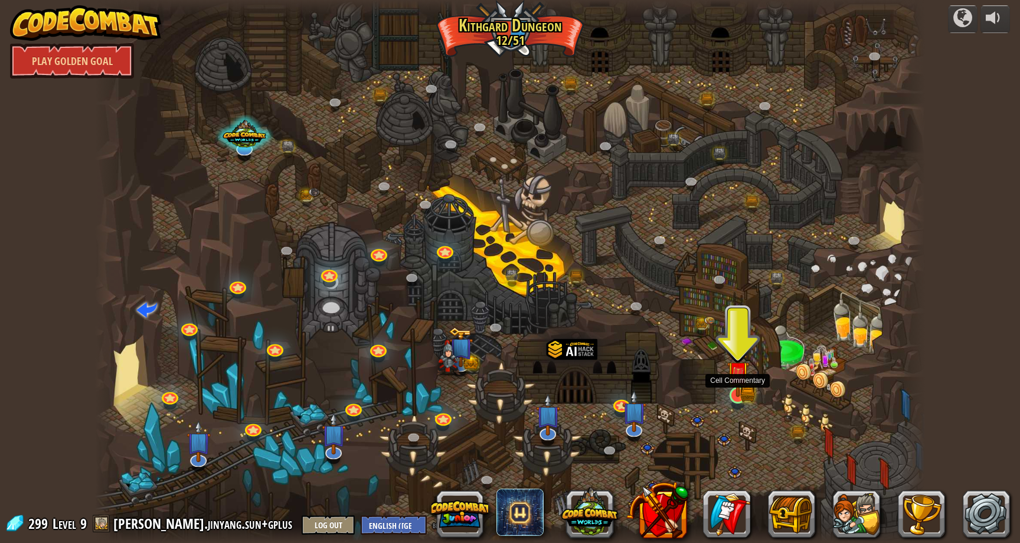
click at [734, 396] on img at bounding box center [738, 372] width 22 height 49
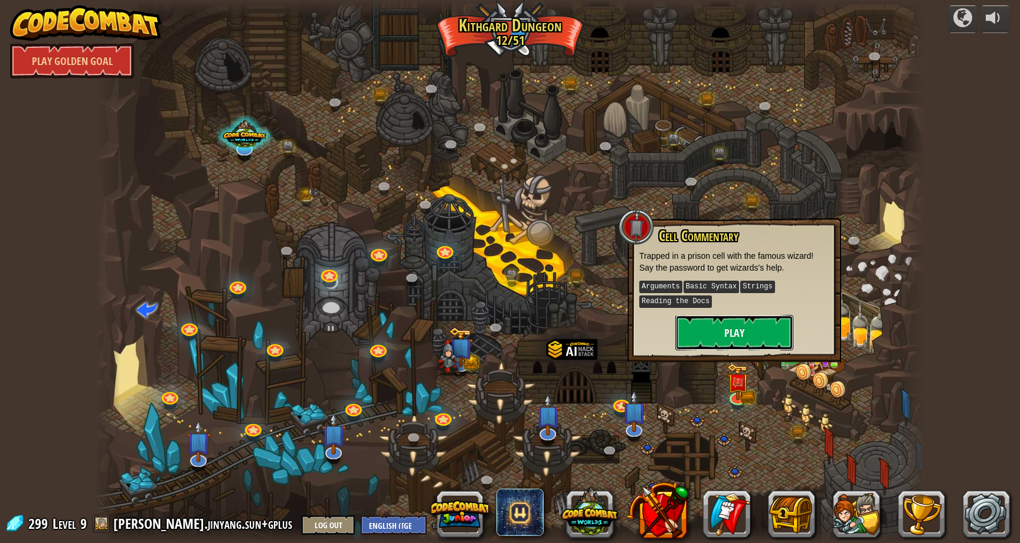
click at [746, 336] on button "Play" at bounding box center [734, 332] width 118 height 35
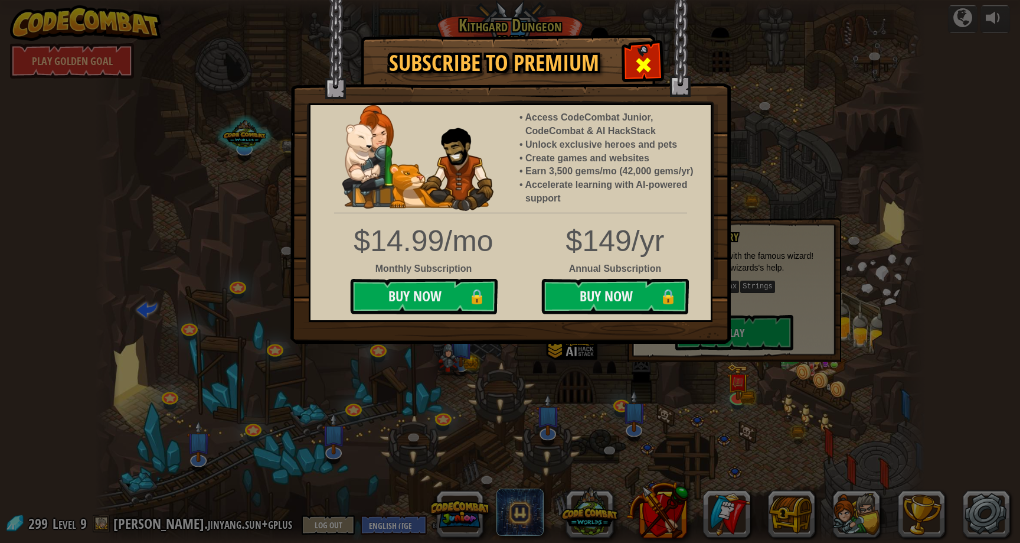
click at [633, 55] on div at bounding box center [643, 63] width 37 height 37
